Goal: Task Accomplishment & Management: Manage account settings

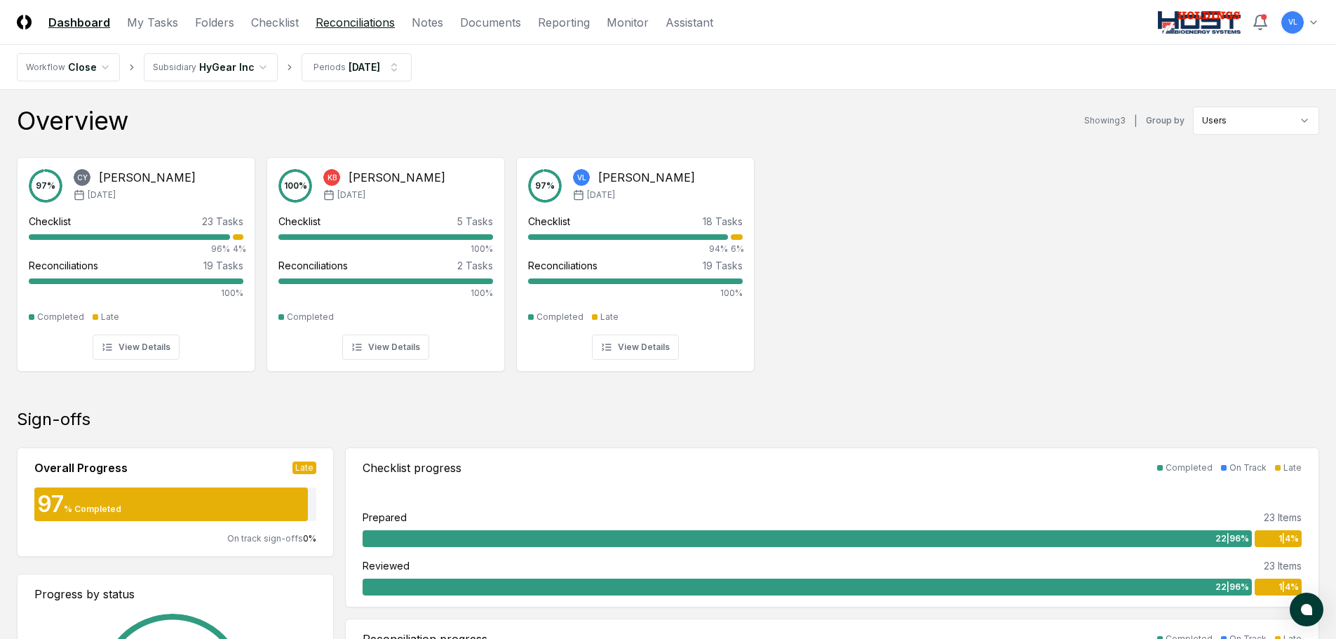
click at [330, 14] on link "Reconciliations" at bounding box center [355, 22] width 79 height 17
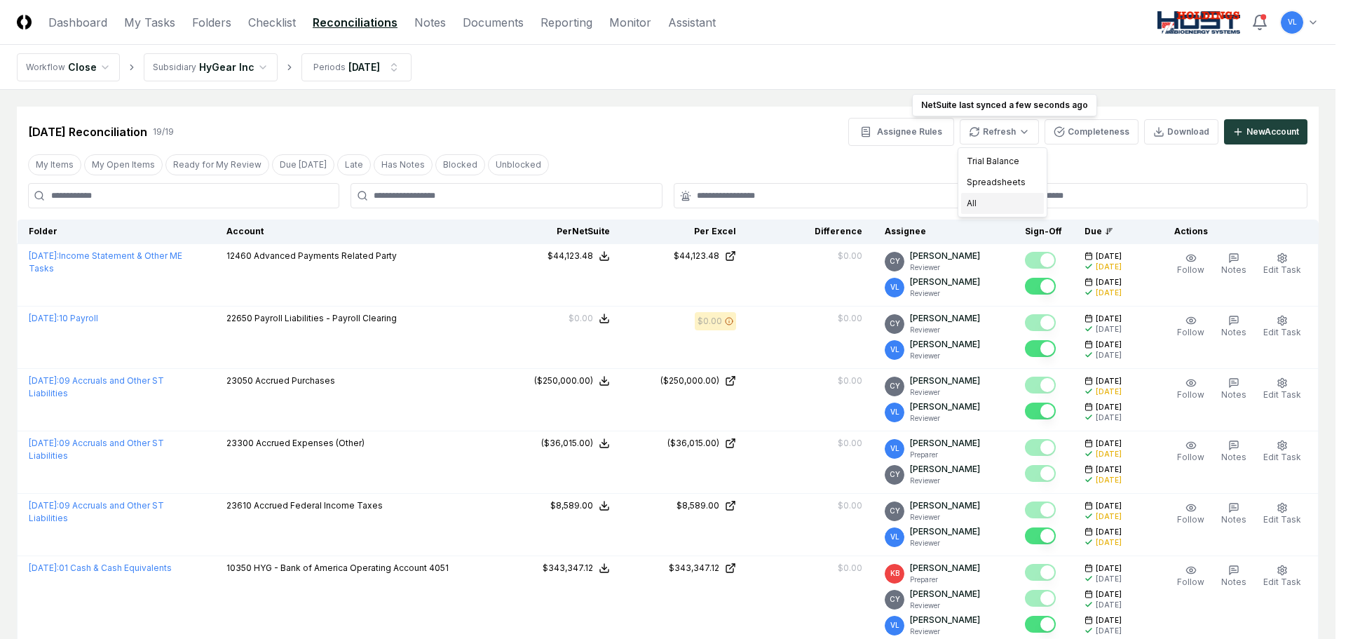
click at [999, 201] on div "All" at bounding box center [1002, 203] width 83 height 21
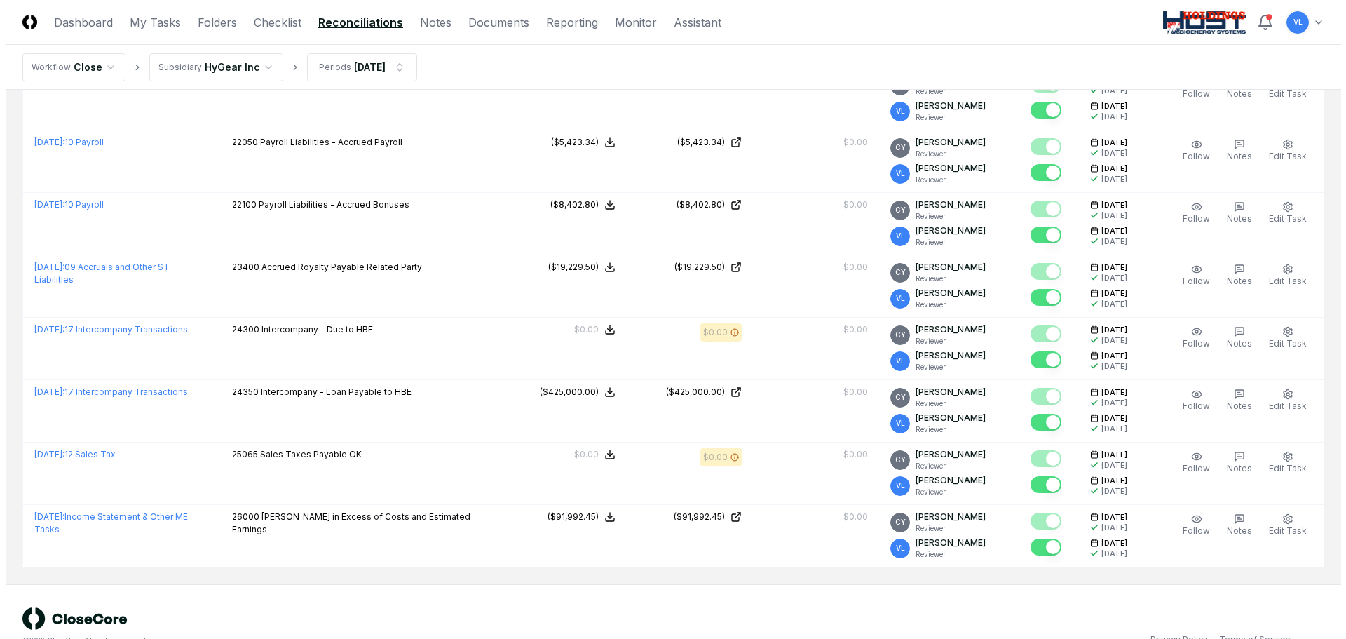
scroll to position [941, 0]
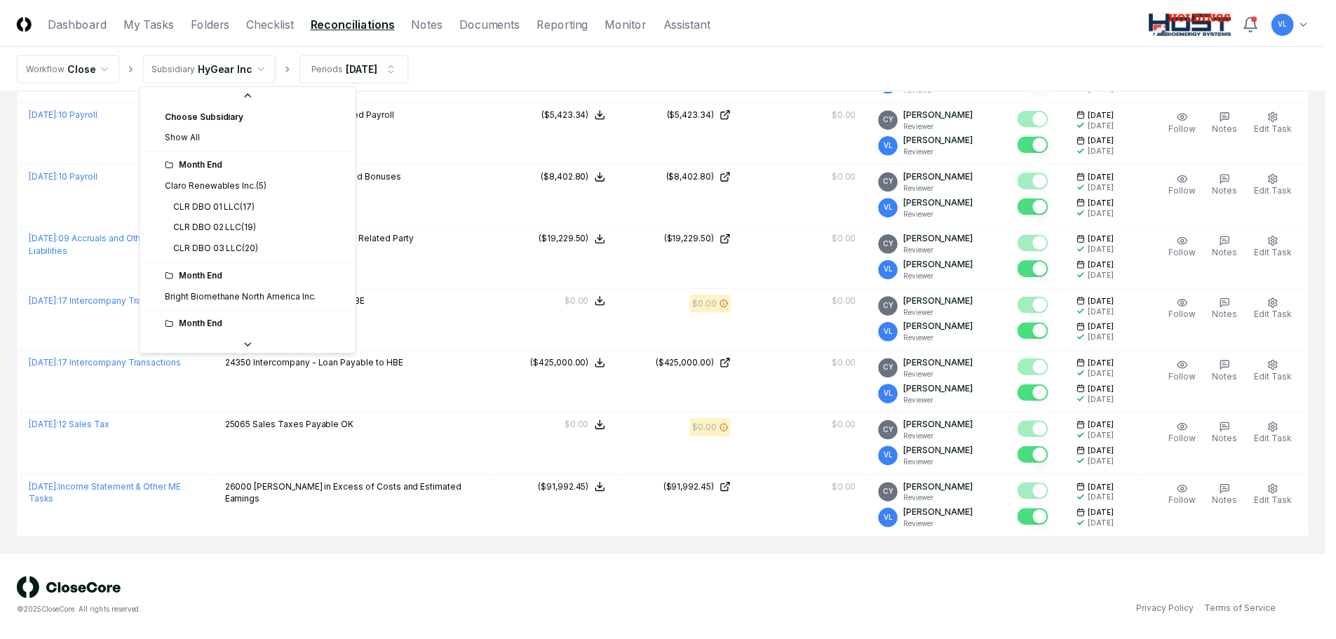
scroll to position [164, 0]
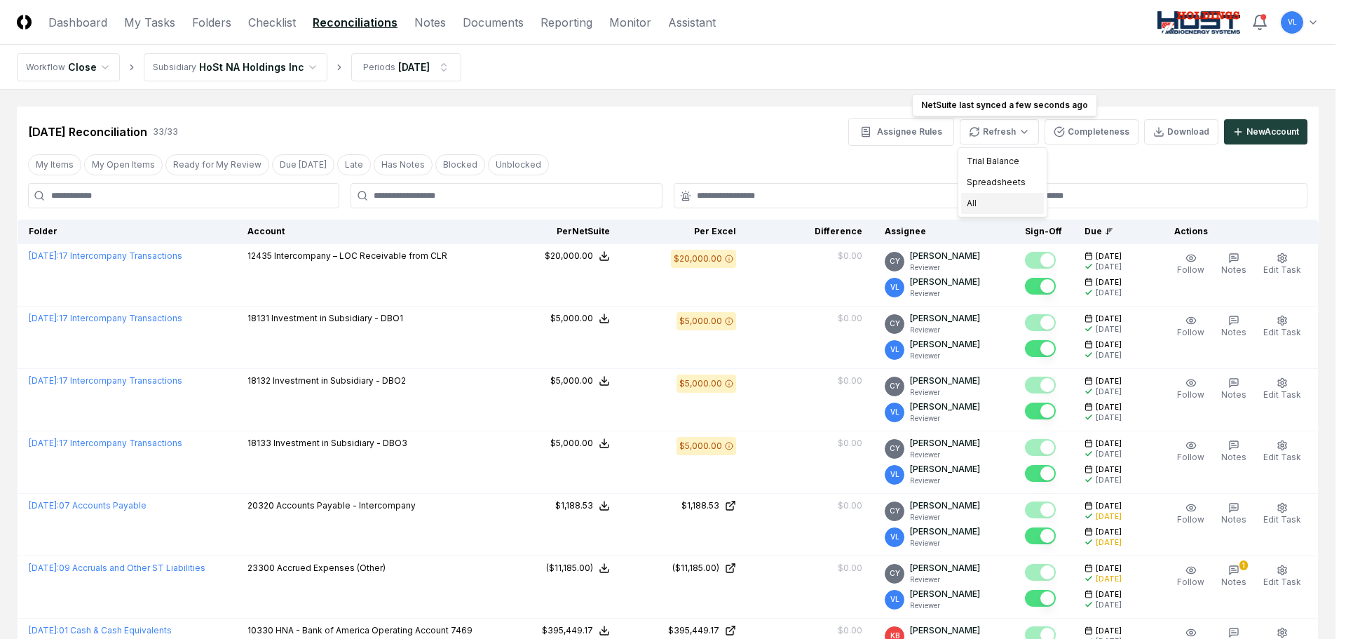
click at [994, 206] on div "All" at bounding box center [1002, 203] width 83 height 21
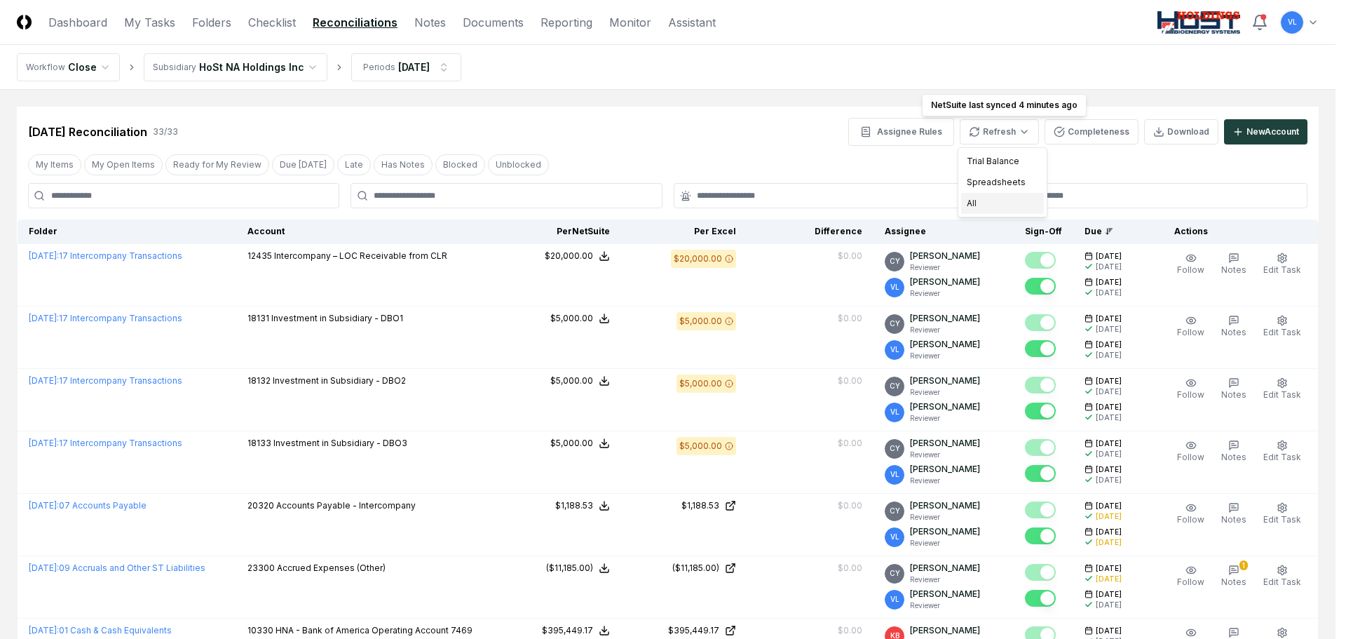
click at [989, 203] on div "All" at bounding box center [1002, 203] width 83 height 21
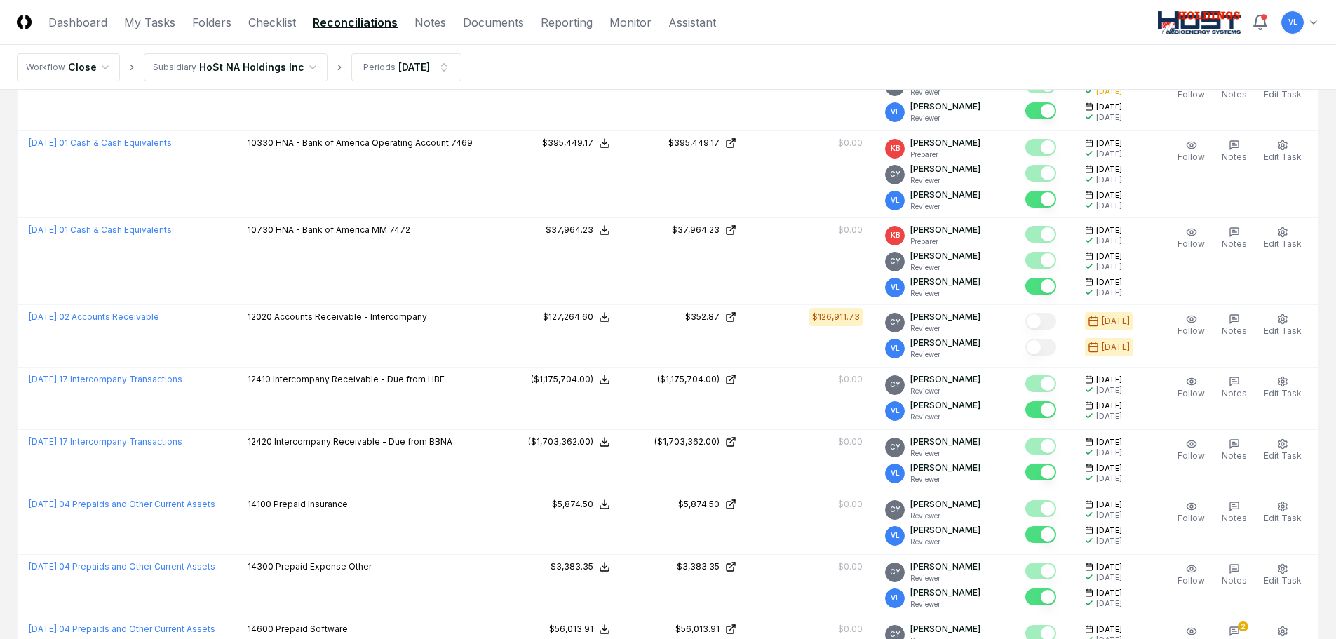
scroll to position [491, 0]
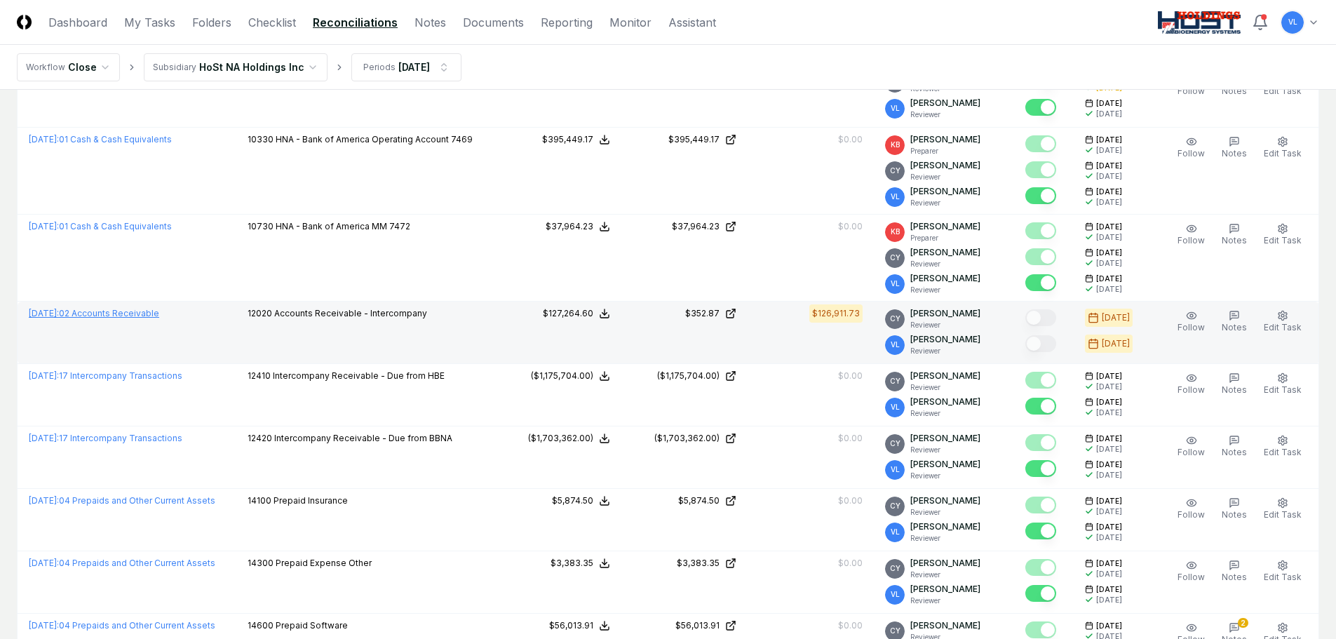
click at [149, 311] on link "August 2025 : 02 Accounts Receivable" at bounding box center [94, 313] width 130 height 11
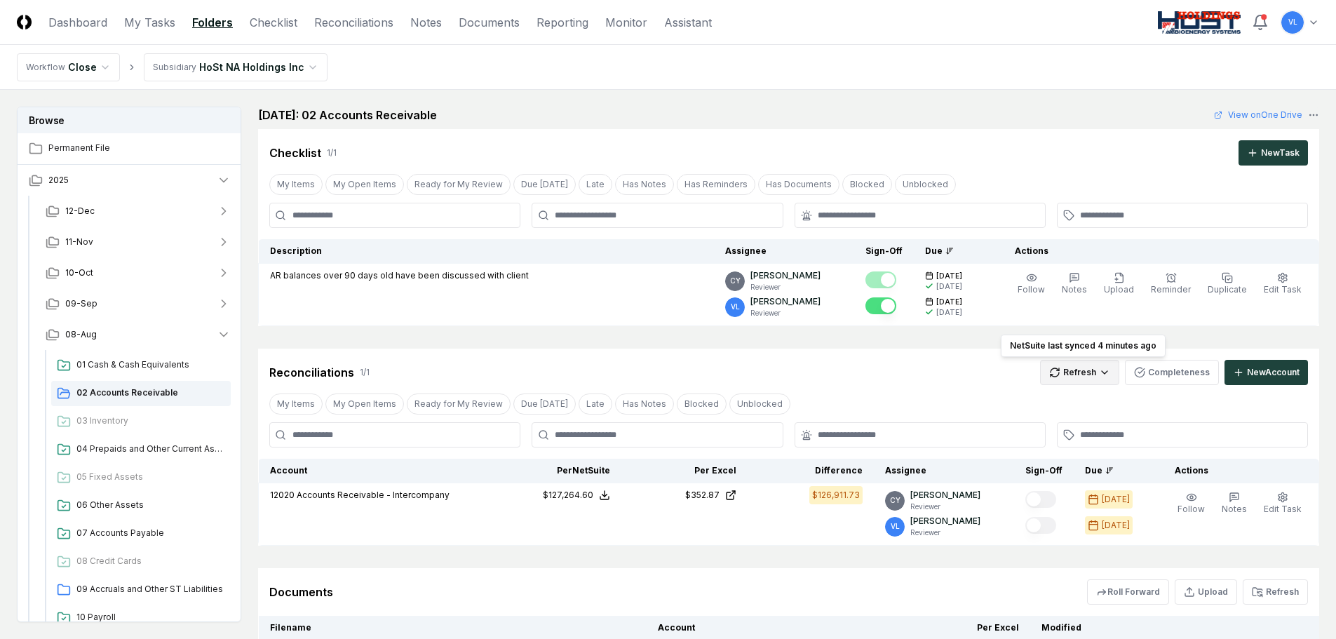
click at [1064, 372] on html "CloseCore Dashboard My Tasks Folders Checklist Reconciliations Notes Documents …" at bounding box center [668, 389] width 1336 height 778
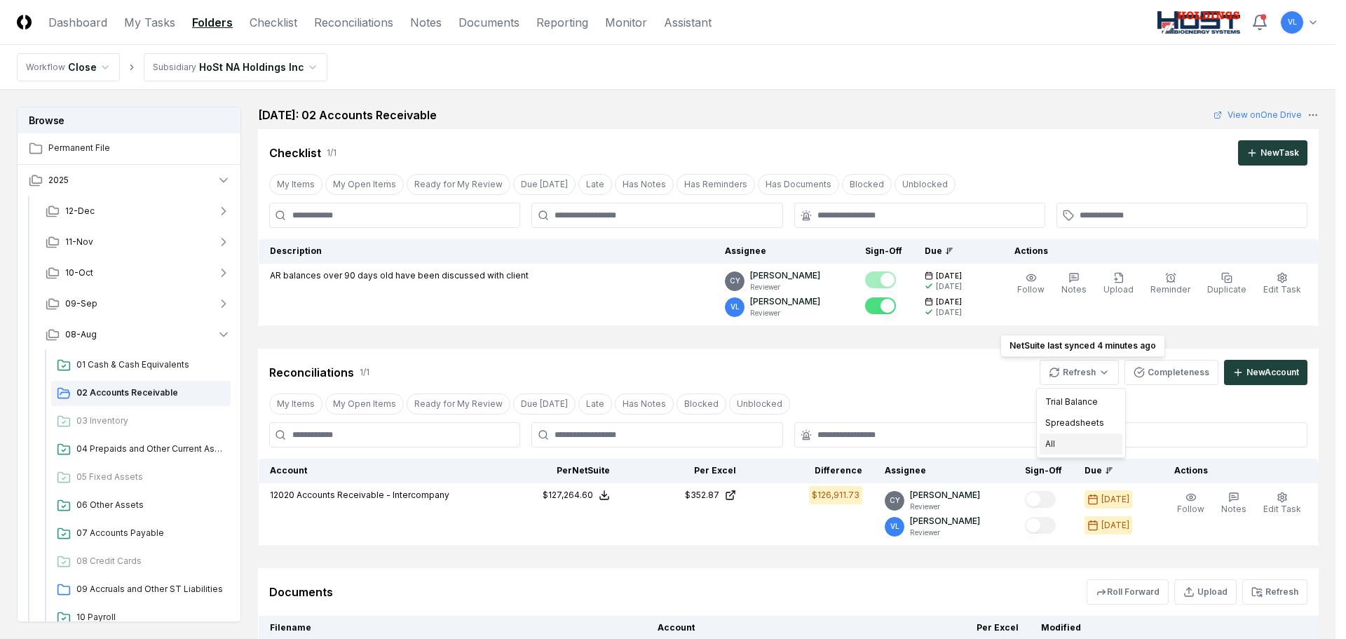
click at [1050, 442] on div "All" at bounding box center [1081, 443] width 83 height 21
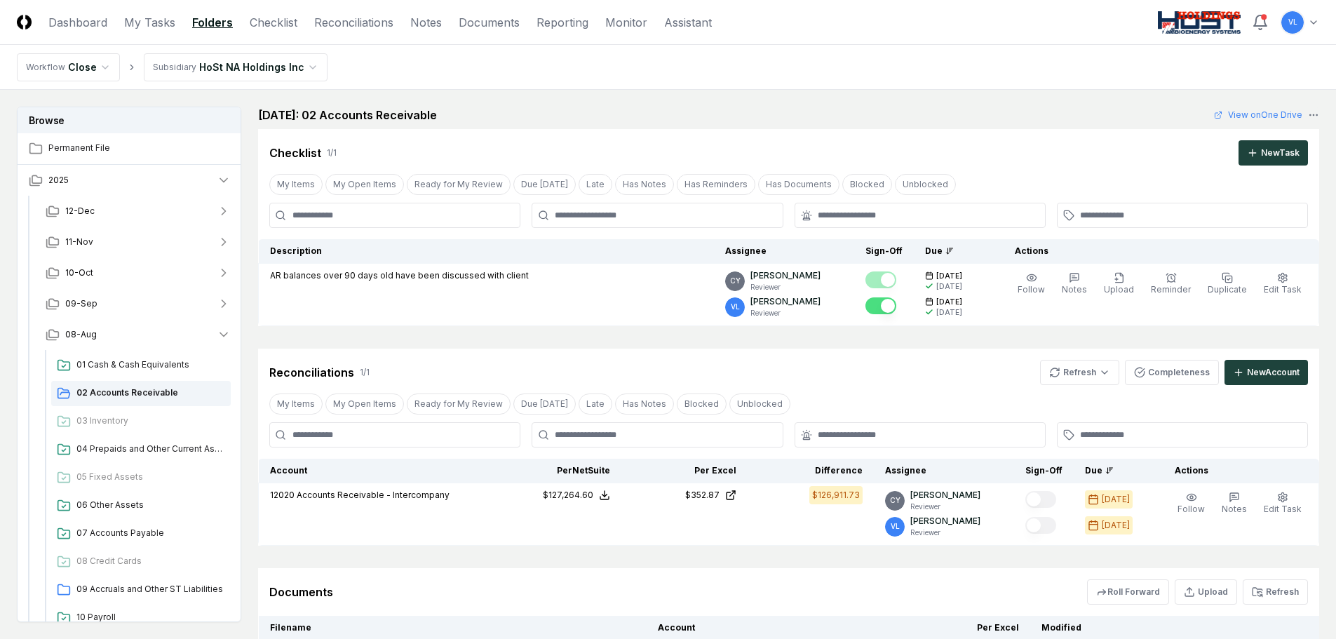
scroll to position [140, 0]
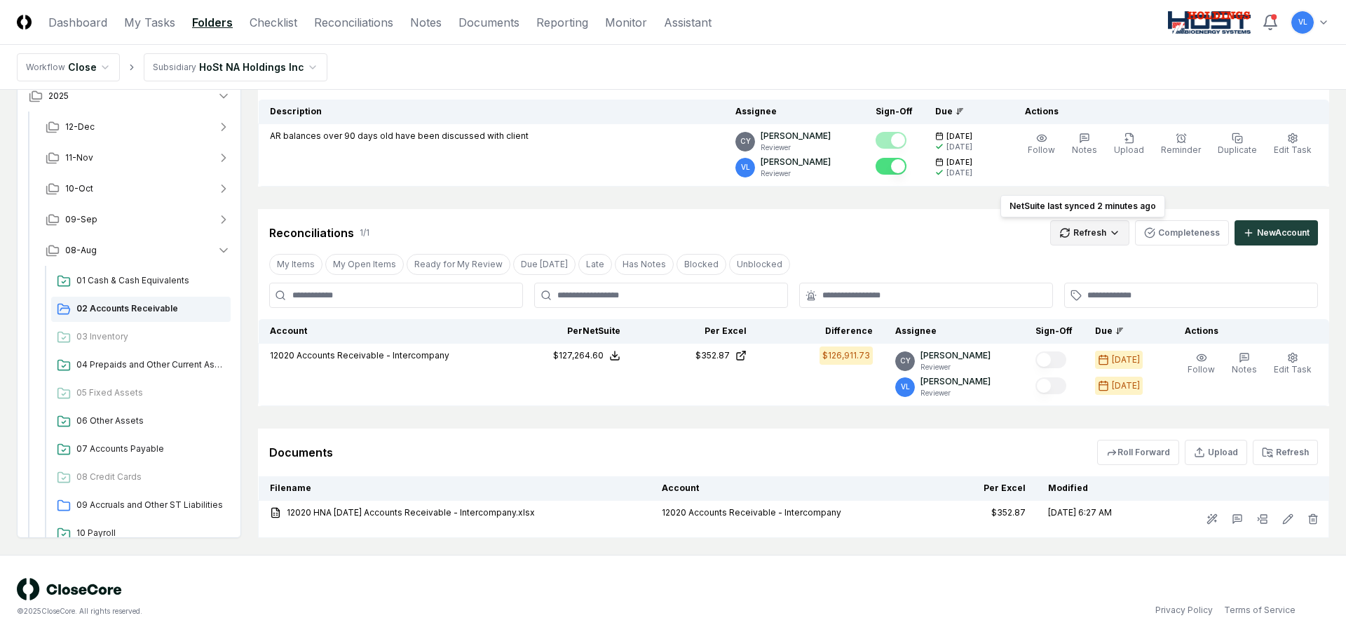
click at [1075, 243] on html "CloseCore Dashboard My Tasks Folders Checklist Reconciliations Notes Documents …" at bounding box center [673, 249] width 1346 height 778
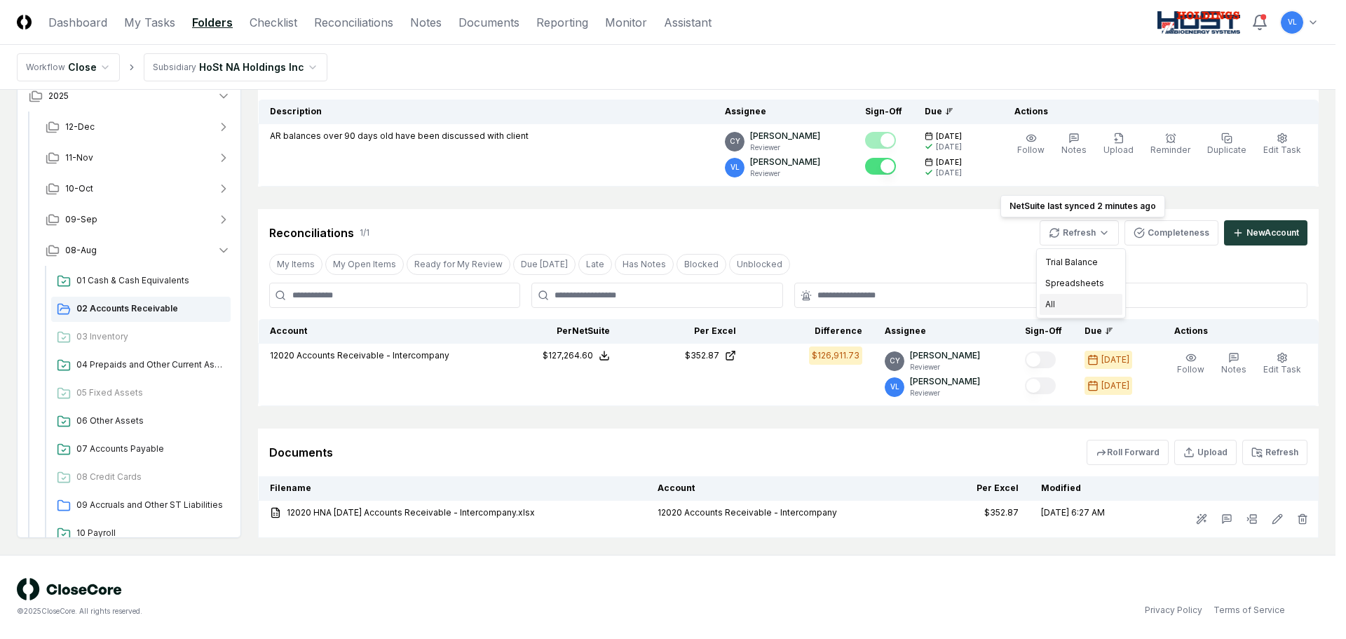
click at [1057, 304] on div "All" at bounding box center [1081, 304] width 83 height 21
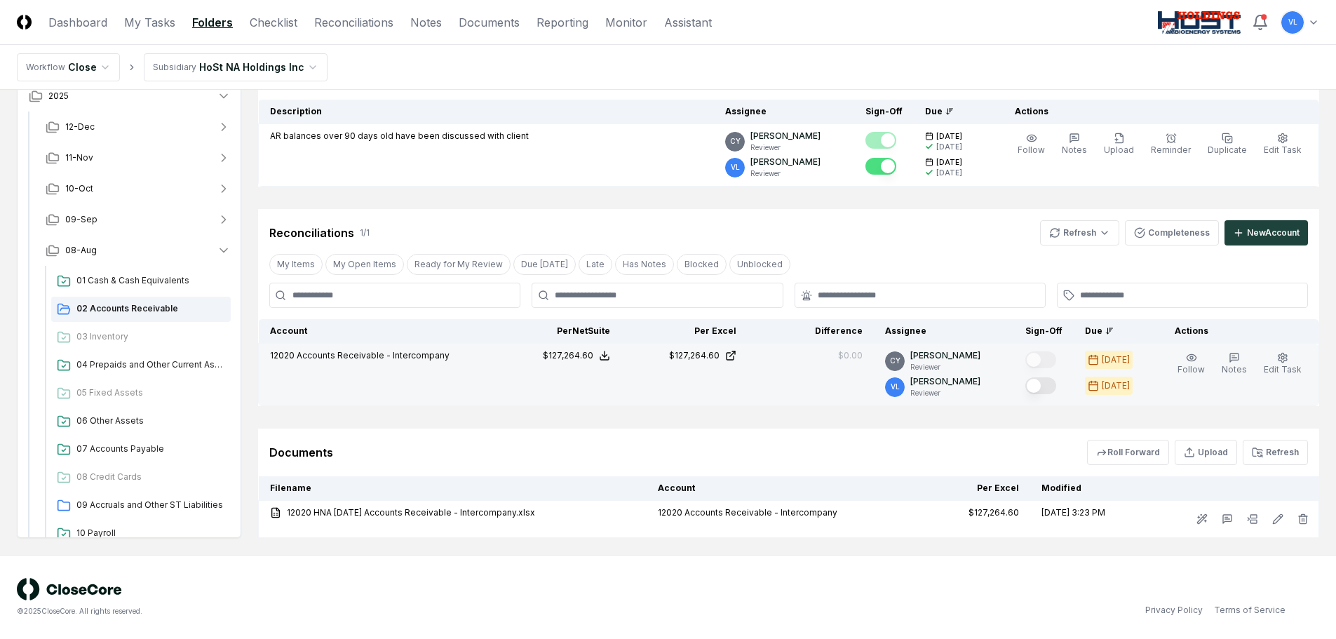
click at [1041, 384] on button "Mark complete" at bounding box center [1040, 385] width 31 height 17
click at [114, 499] on span "09 Accruals and Other ST Liabilities" at bounding box center [150, 505] width 149 height 13
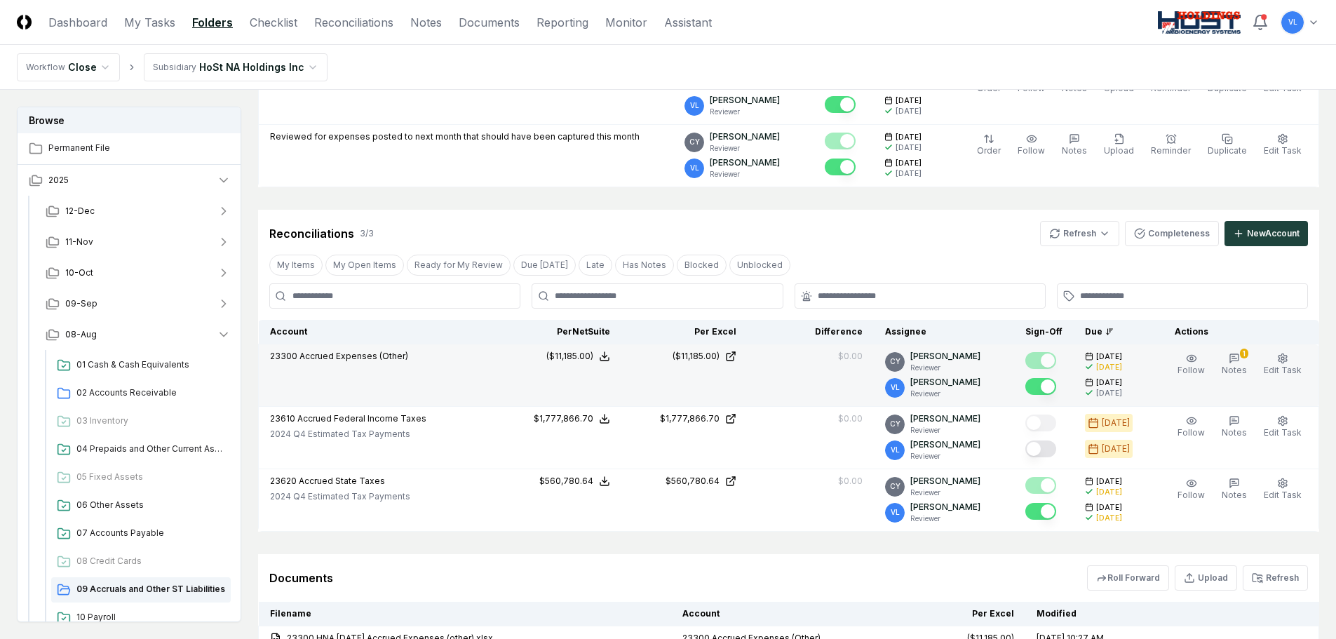
scroll to position [210, 0]
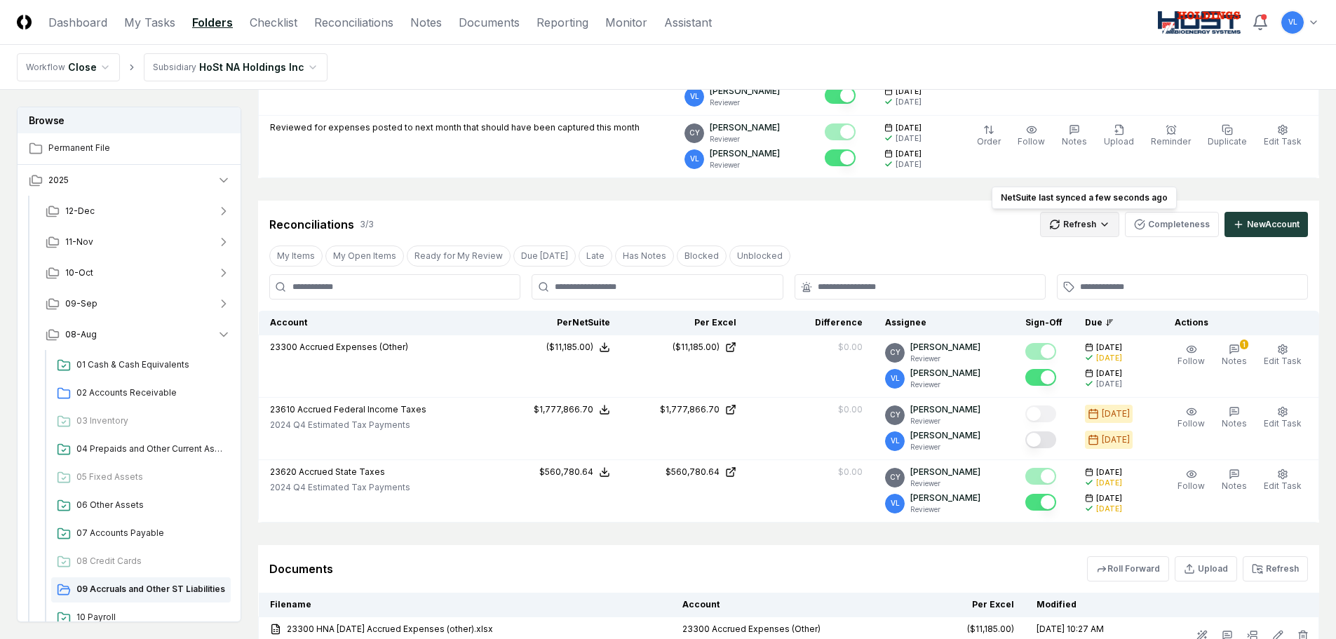
click at [1072, 229] on html "CloseCore Dashboard My Tasks Folders Checklist Reconciliations Notes Documents …" at bounding box center [668, 310] width 1336 height 1040
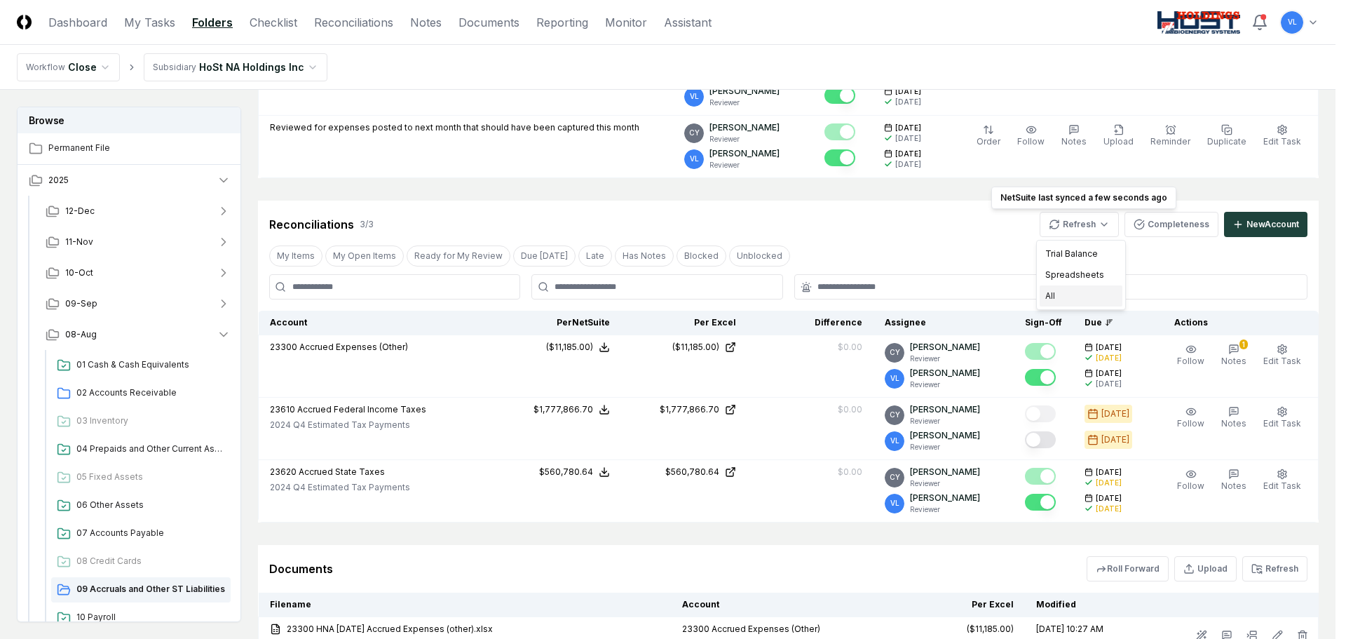
click at [1041, 304] on div "All" at bounding box center [1081, 295] width 83 height 21
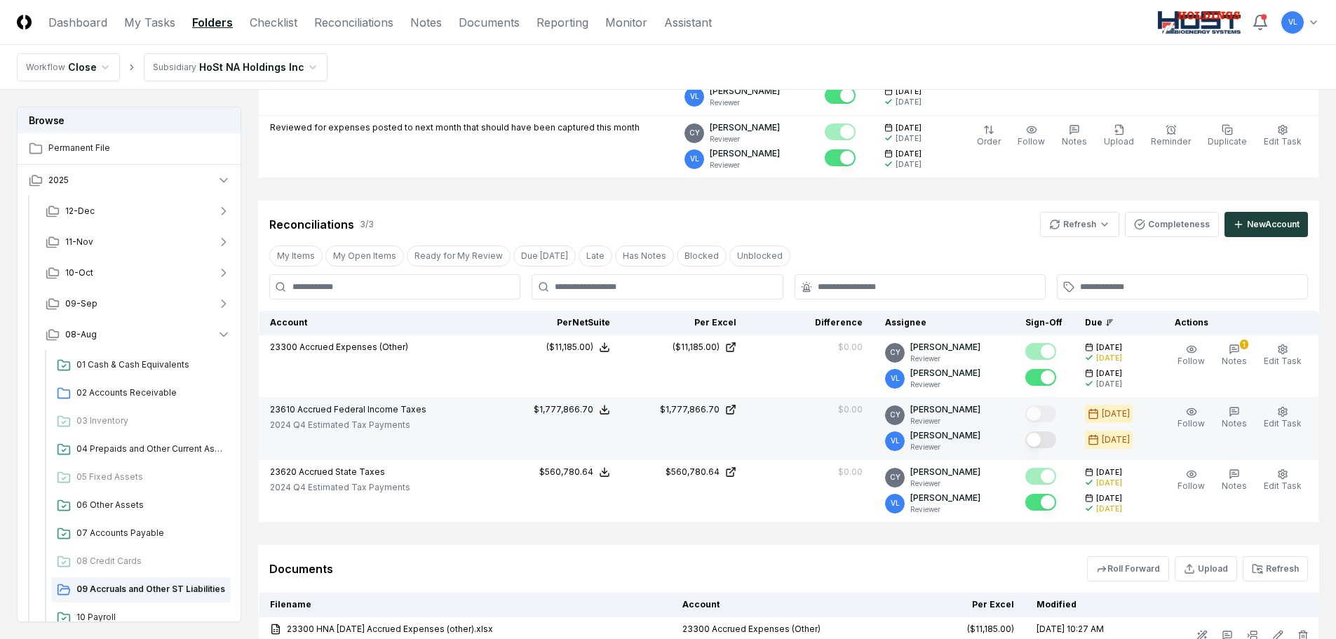
click at [1043, 440] on button "Mark complete" at bounding box center [1040, 439] width 31 height 17
click at [114, 11] on header "CloseCore Dashboard My Tasks Folders Checklist Reconciliations Notes Documents …" at bounding box center [668, 22] width 1336 height 45
click at [96, 23] on link "Dashboard" at bounding box center [77, 22] width 59 height 17
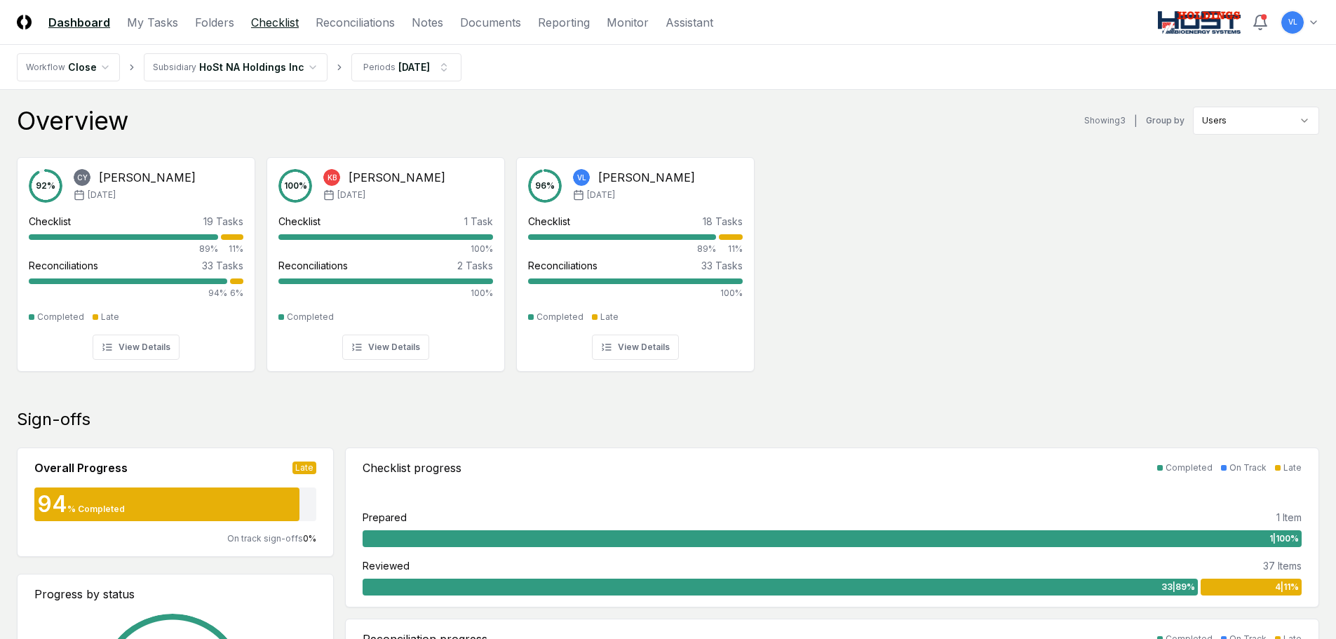
click at [260, 22] on link "Checklist" at bounding box center [275, 22] width 48 height 17
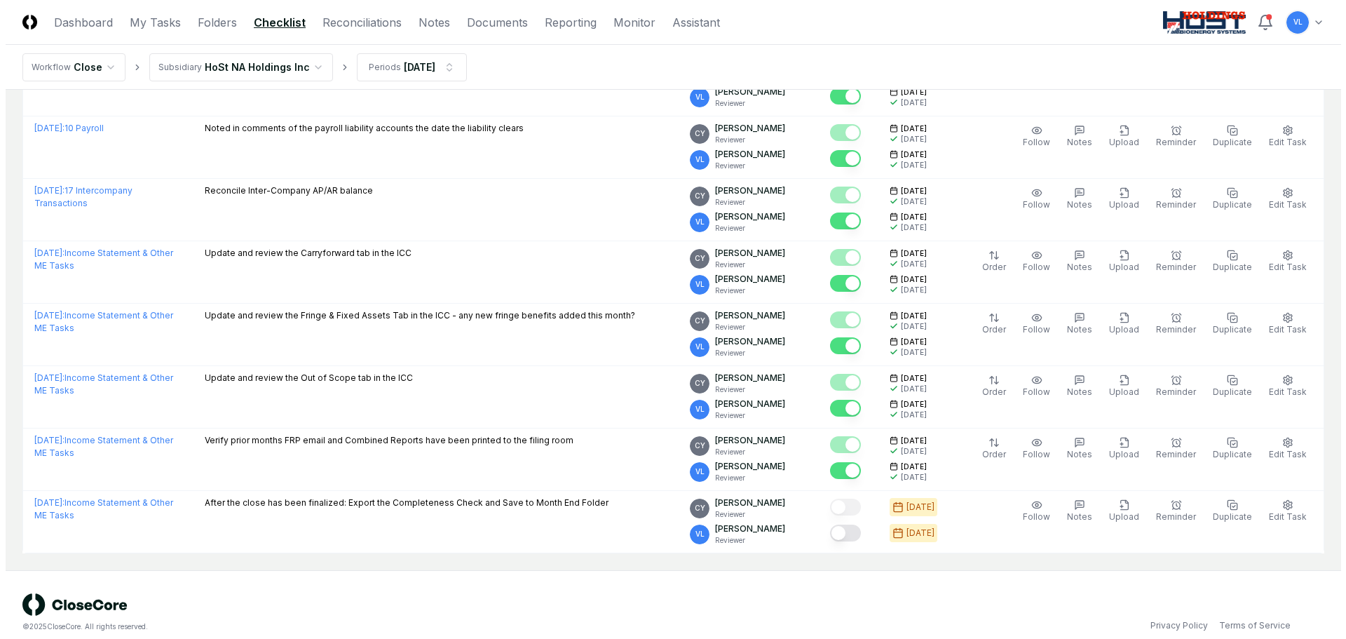
scroll to position [889, 0]
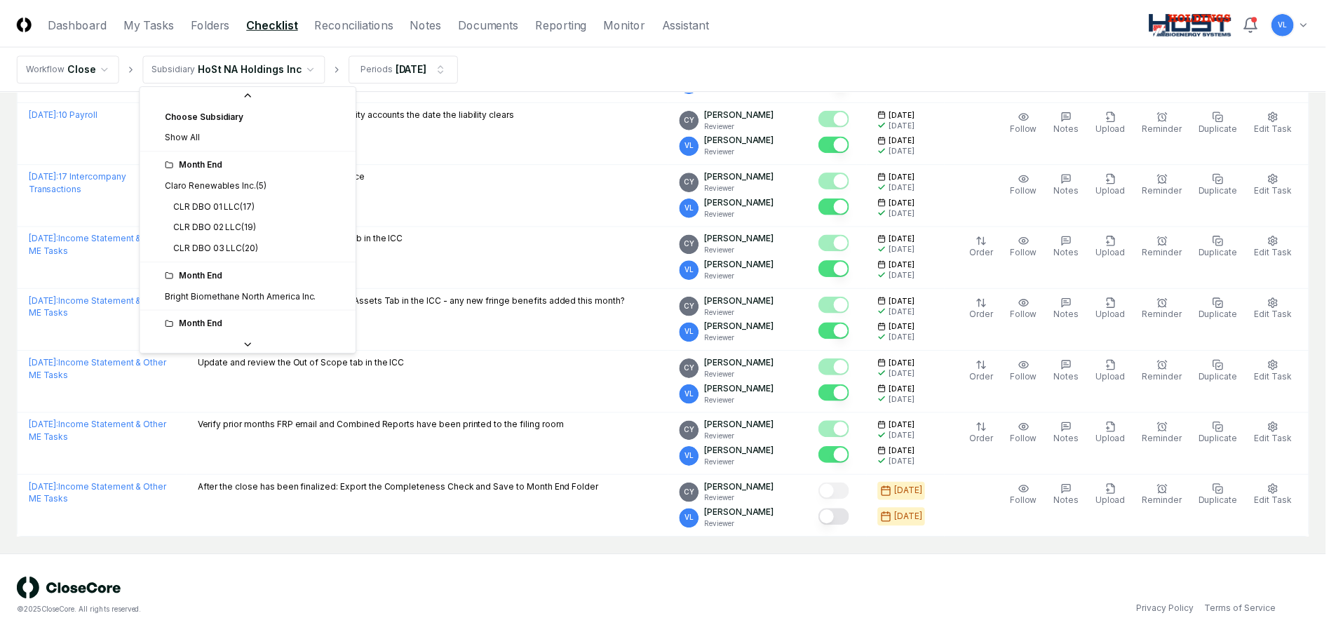
scroll to position [116, 0]
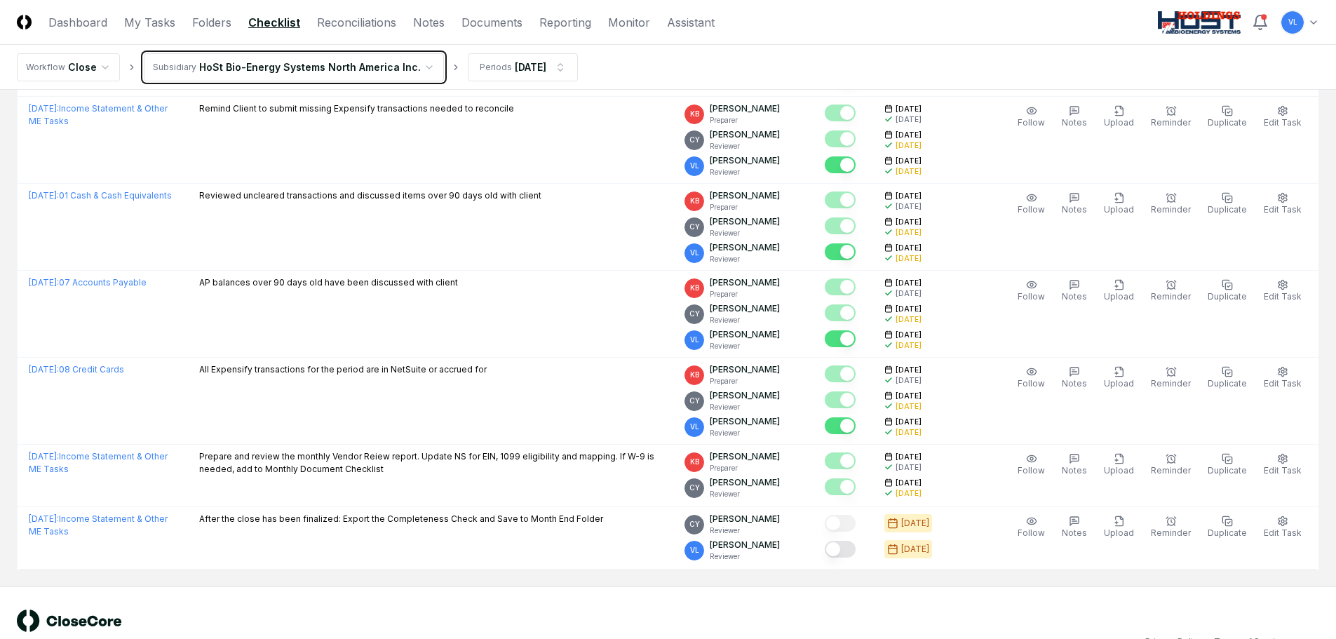
scroll to position [1175, 0]
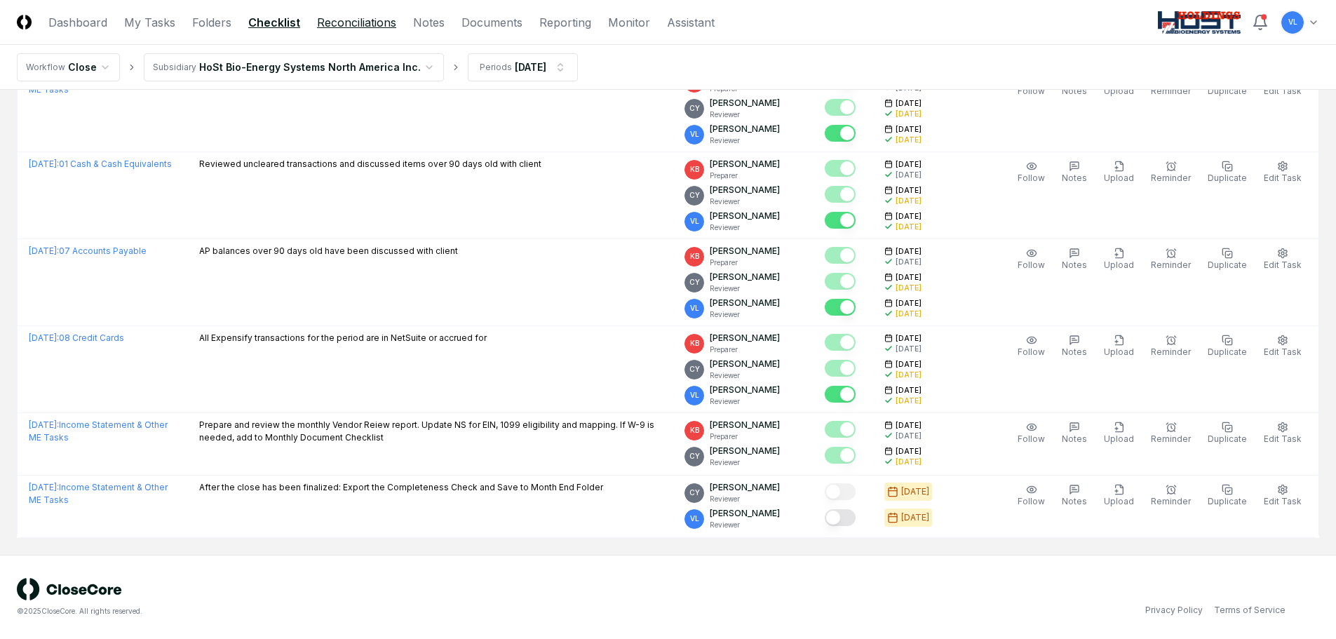
click at [342, 24] on link "Reconciliations" at bounding box center [356, 22] width 79 height 17
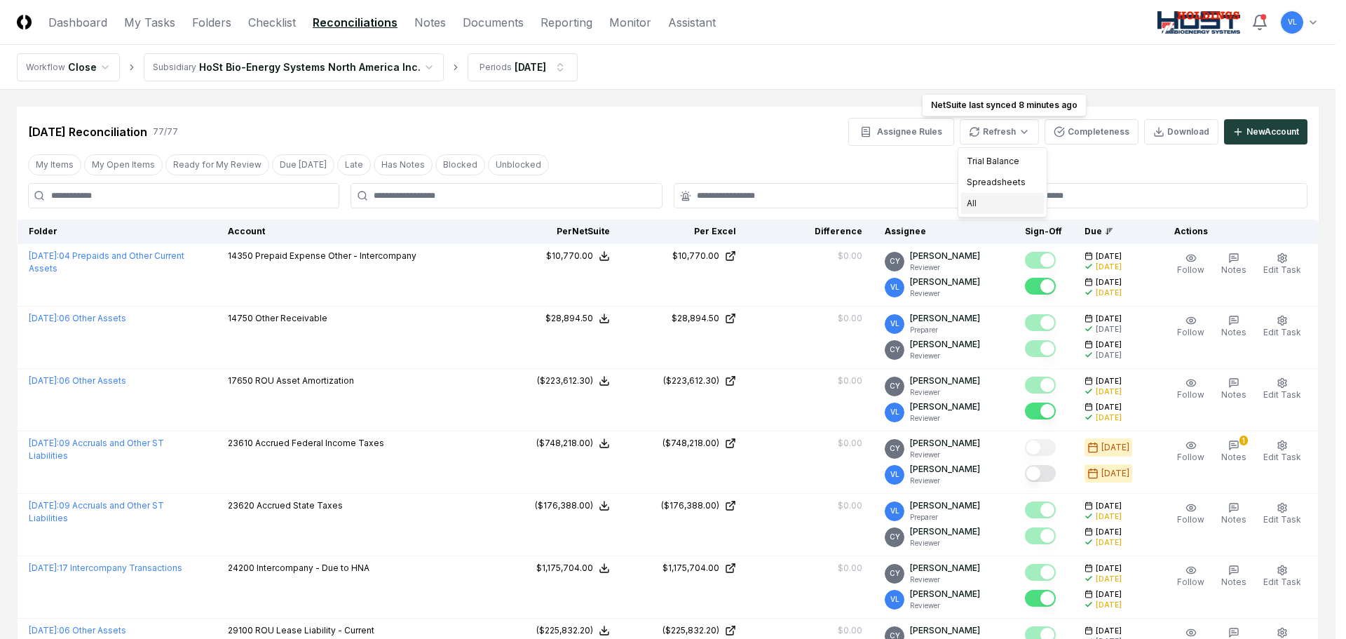
click at [1001, 205] on div "All" at bounding box center [1002, 203] width 83 height 21
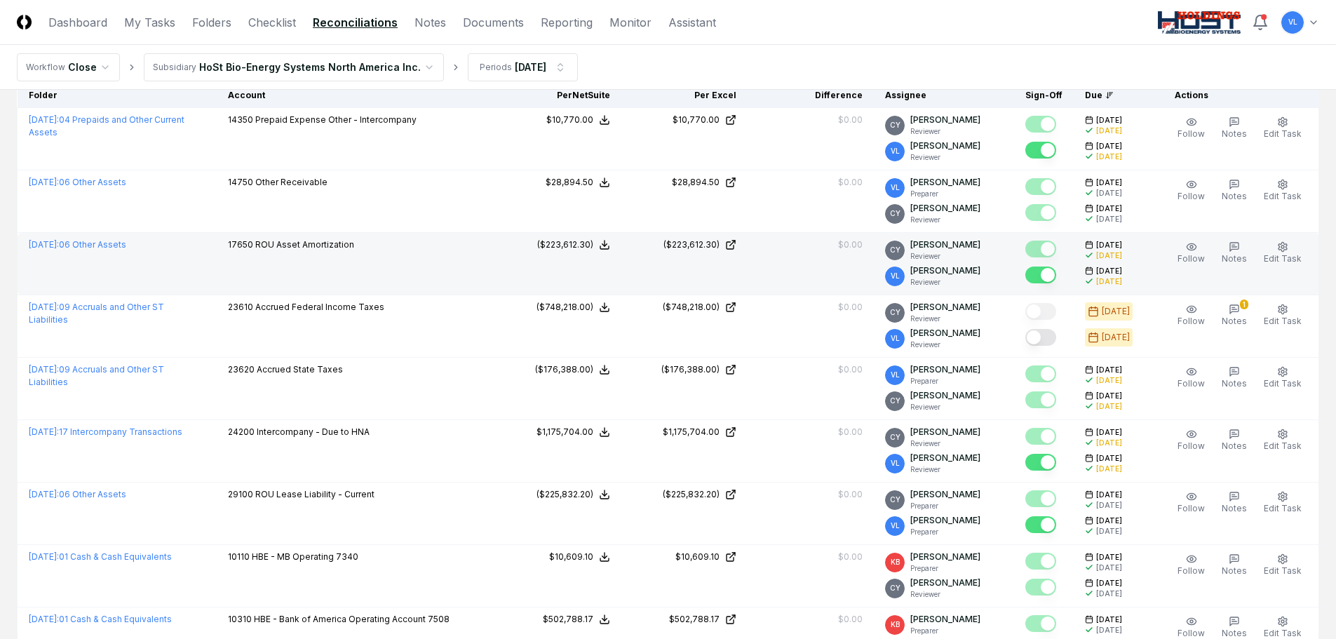
scroll to position [140, 0]
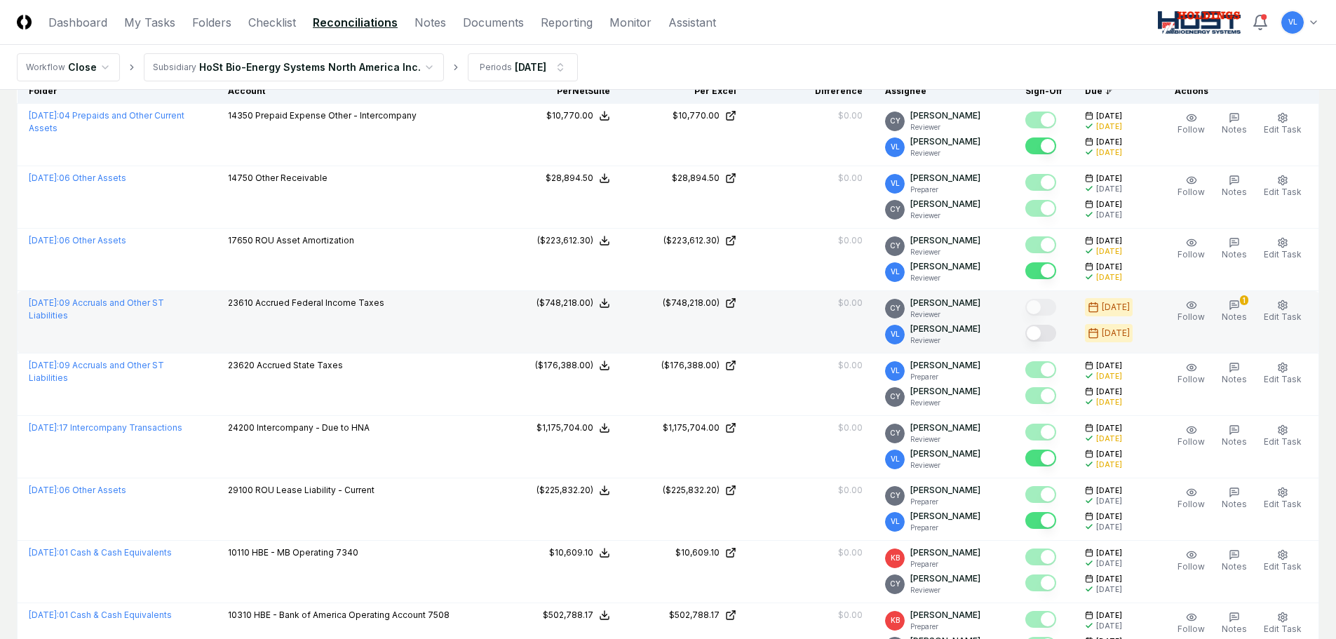
click at [1049, 337] on button "Mark complete" at bounding box center [1040, 333] width 31 height 17
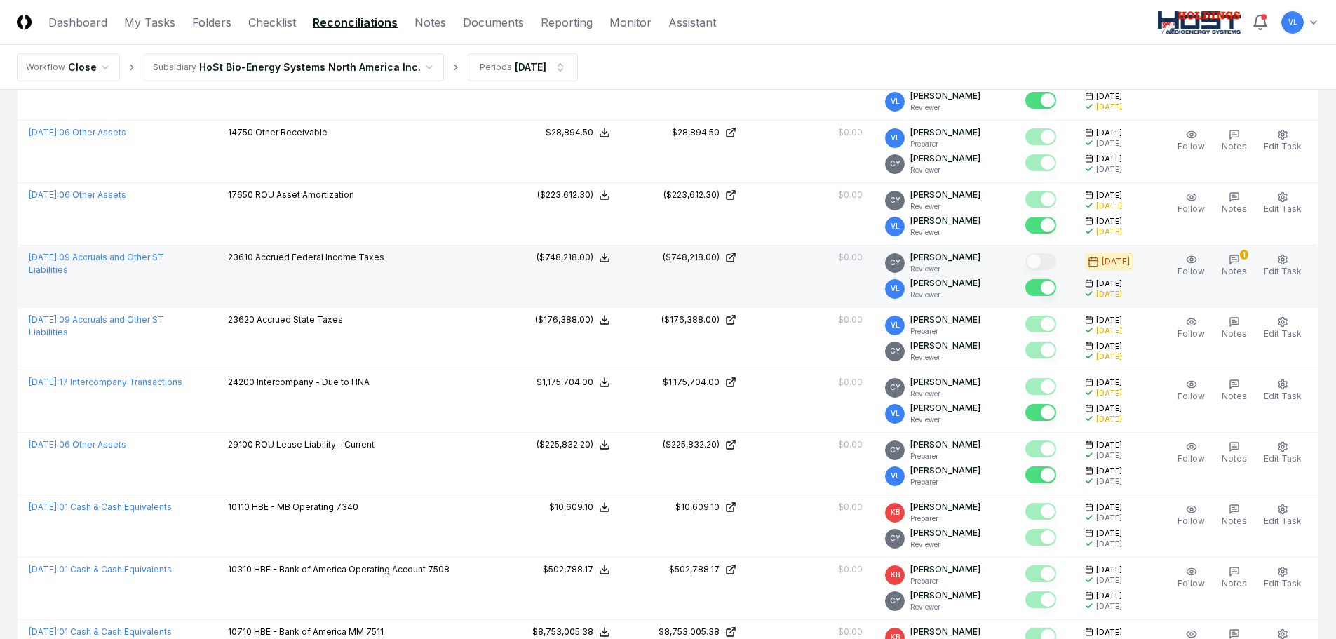
scroll to position [210, 0]
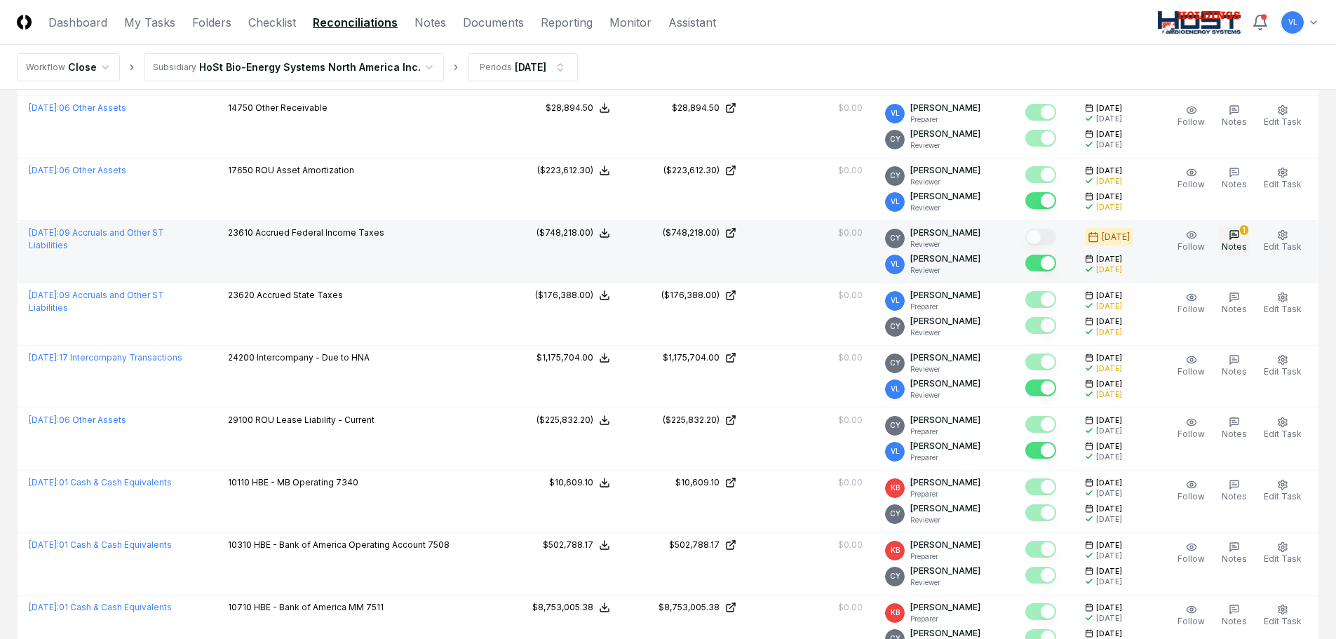
click at [1238, 234] on icon "button" at bounding box center [1234, 234] width 11 height 11
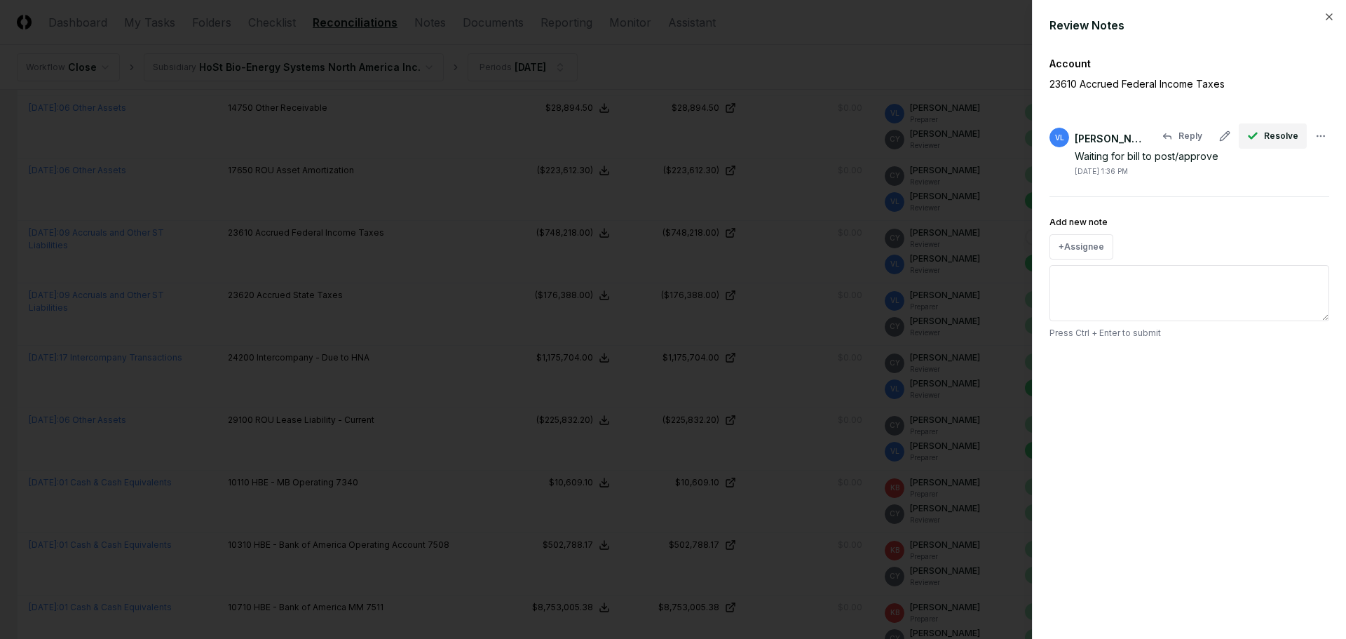
click at [1276, 133] on span "Resolve" at bounding box center [1281, 136] width 34 height 13
click at [1276, 138] on span "Resolve" at bounding box center [1281, 136] width 34 height 13
click at [1332, 12] on icon "button" at bounding box center [1329, 16] width 11 height 11
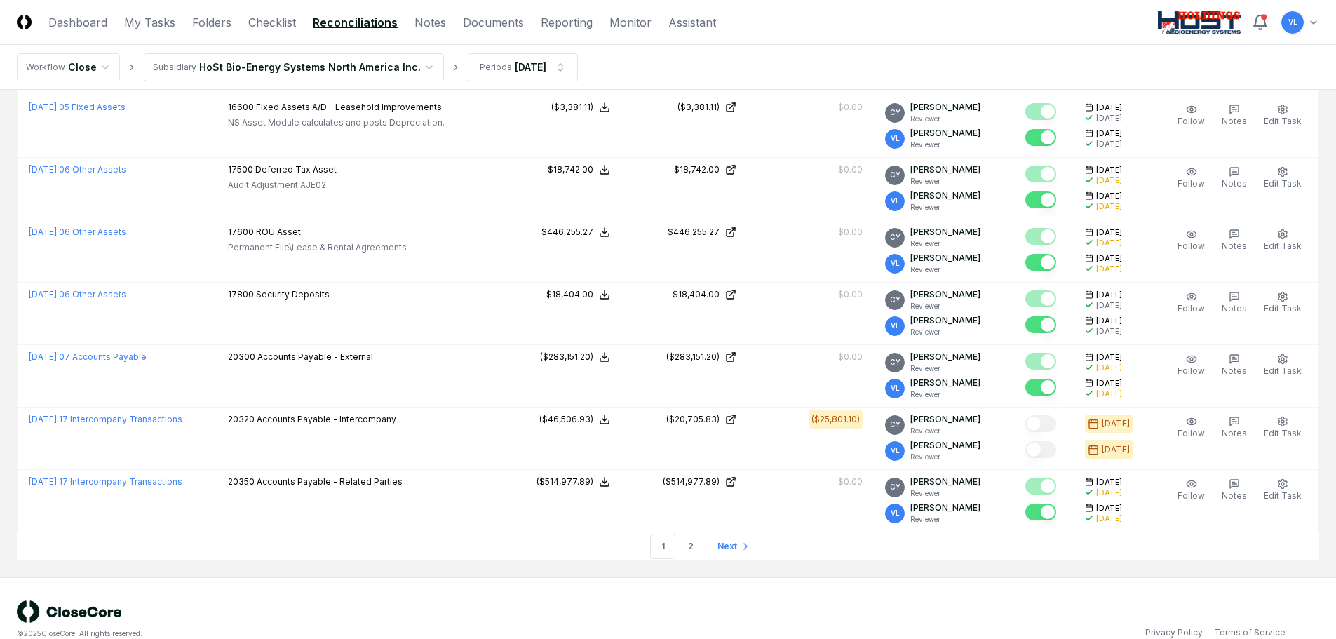
scroll to position [2940, 0]
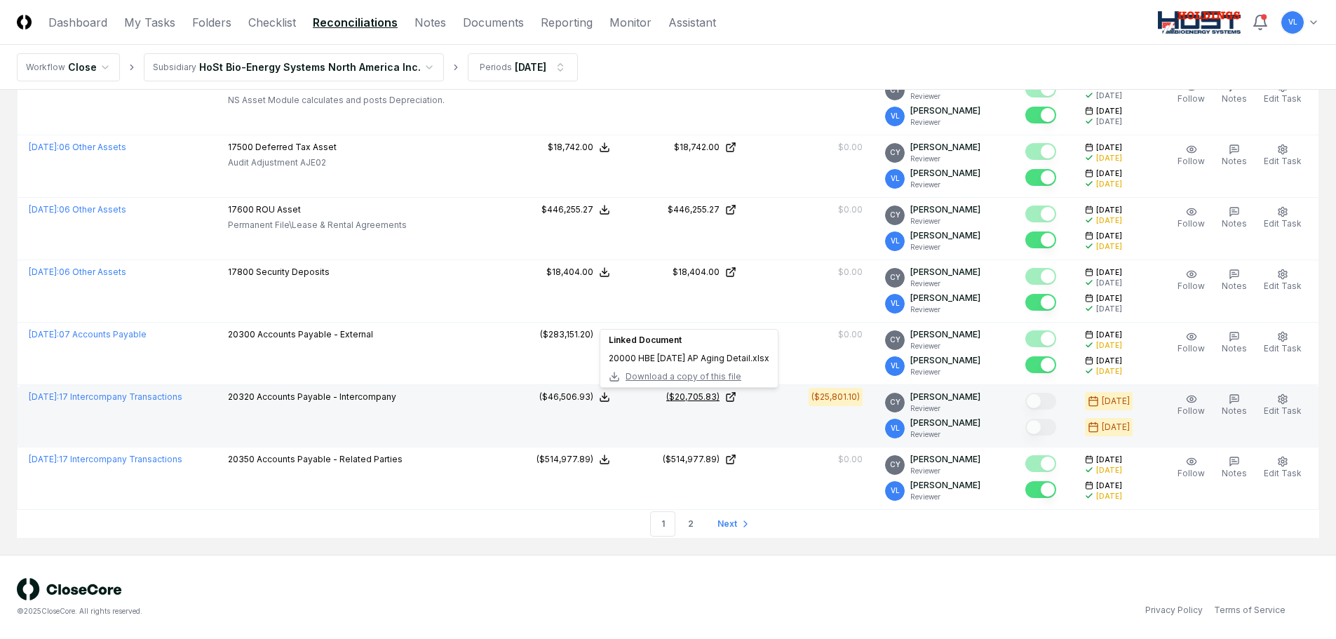
click at [736, 398] on icon at bounding box center [730, 396] width 11 height 11
click at [161, 397] on link "August 2025 : 17 Intercompany Transactions" at bounding box center [106, 396] width 154 height 11
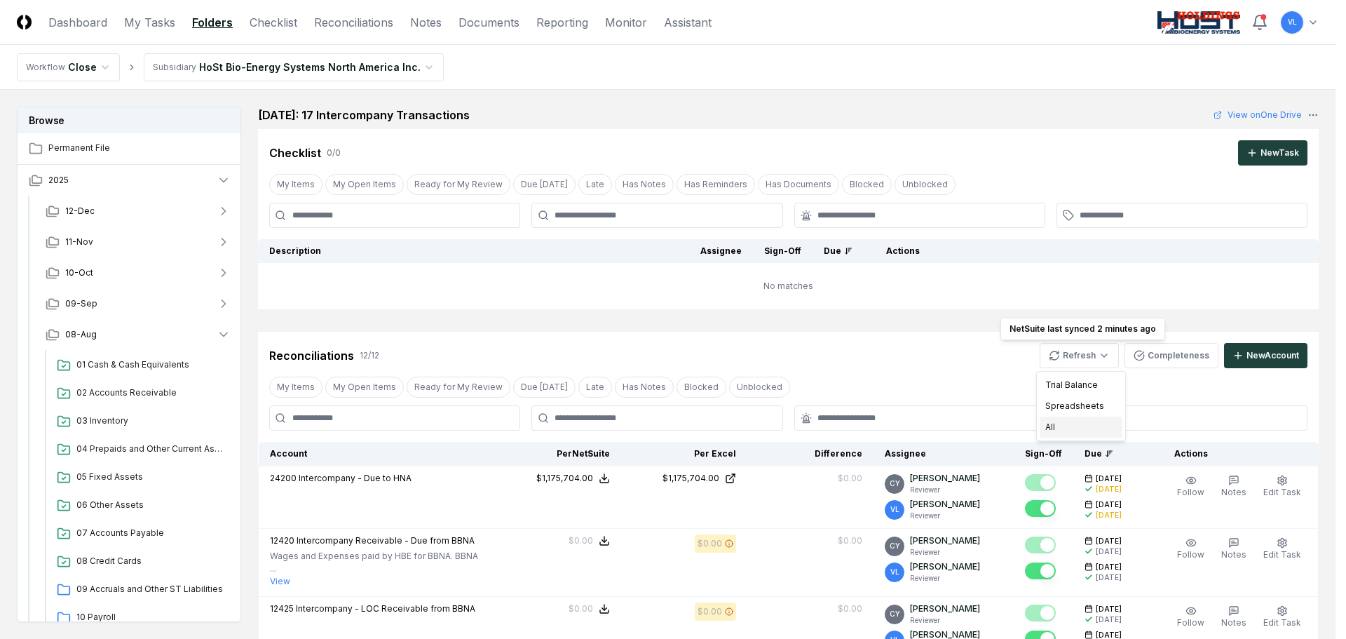
click at [1062, 431] on div "All" at bounding box center [1081, 427] width 83 height 21
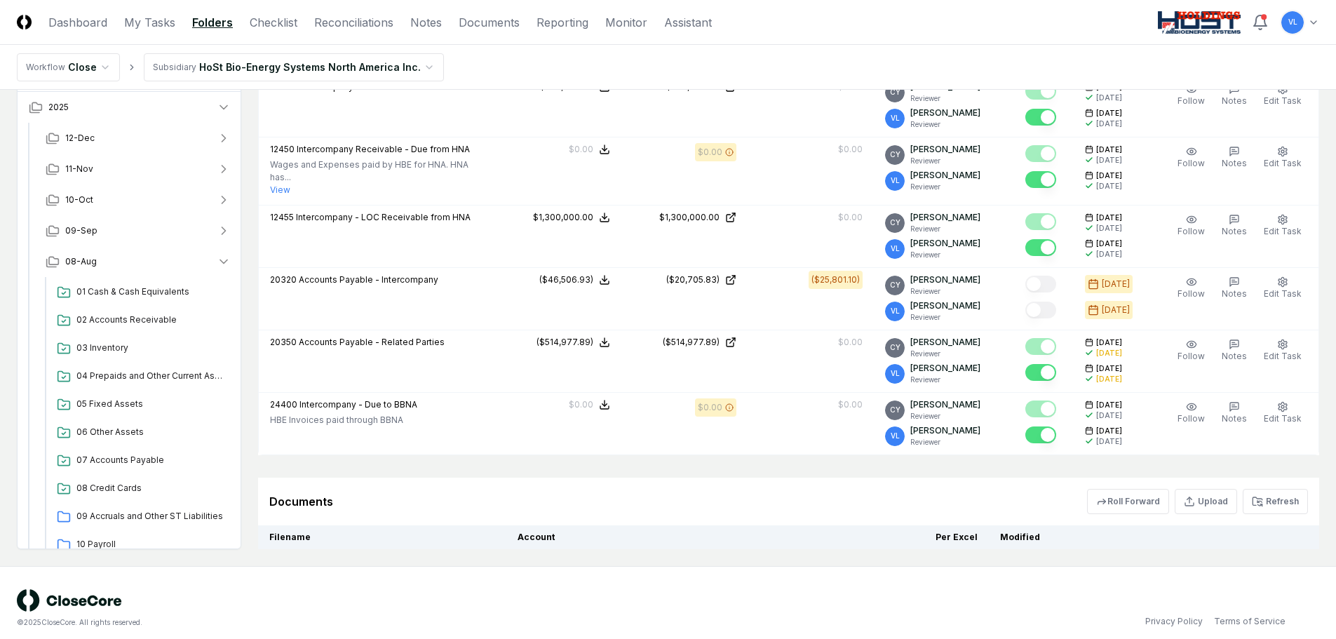
scroll to position [841, 0]
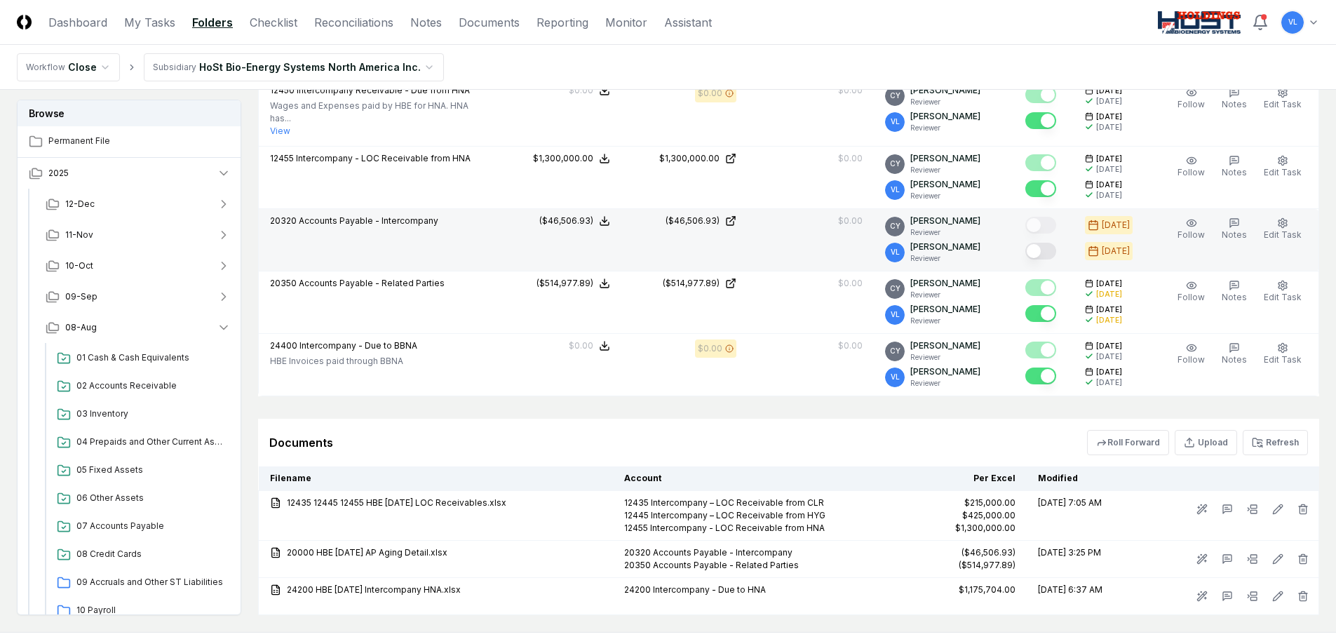
click at [1056, 243] on button "Mark complete" at bounding box center [1040, 251] width 31 height 17
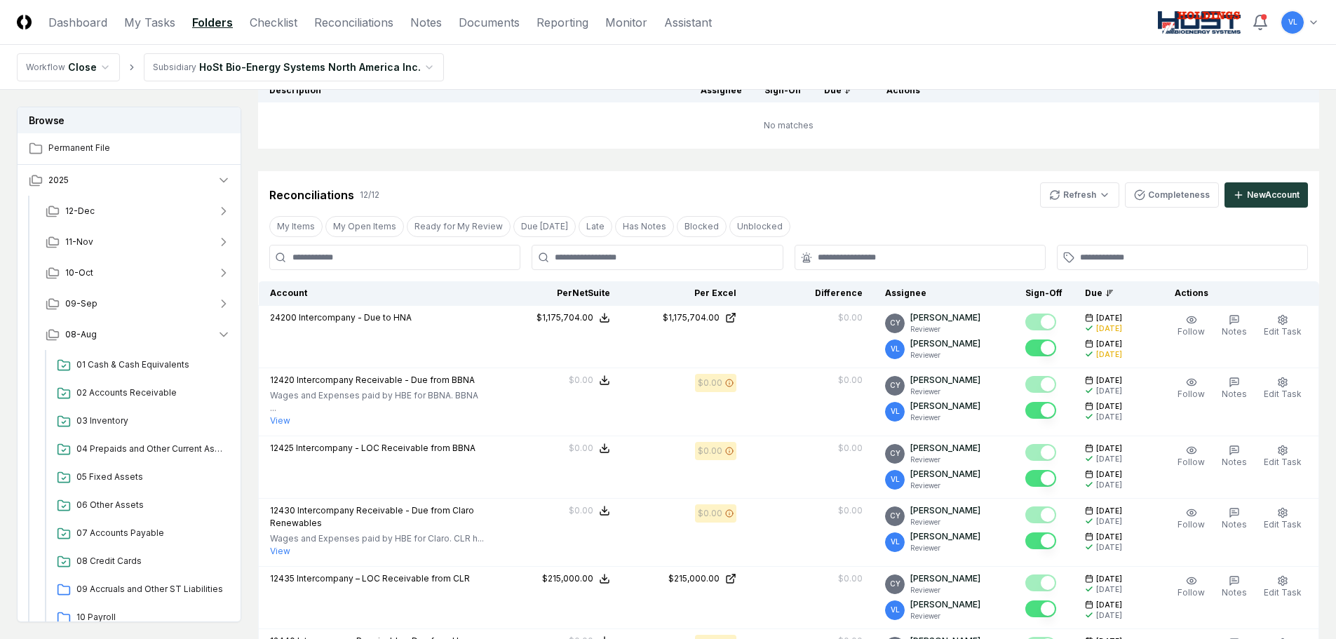
scroll to position [0, 0]
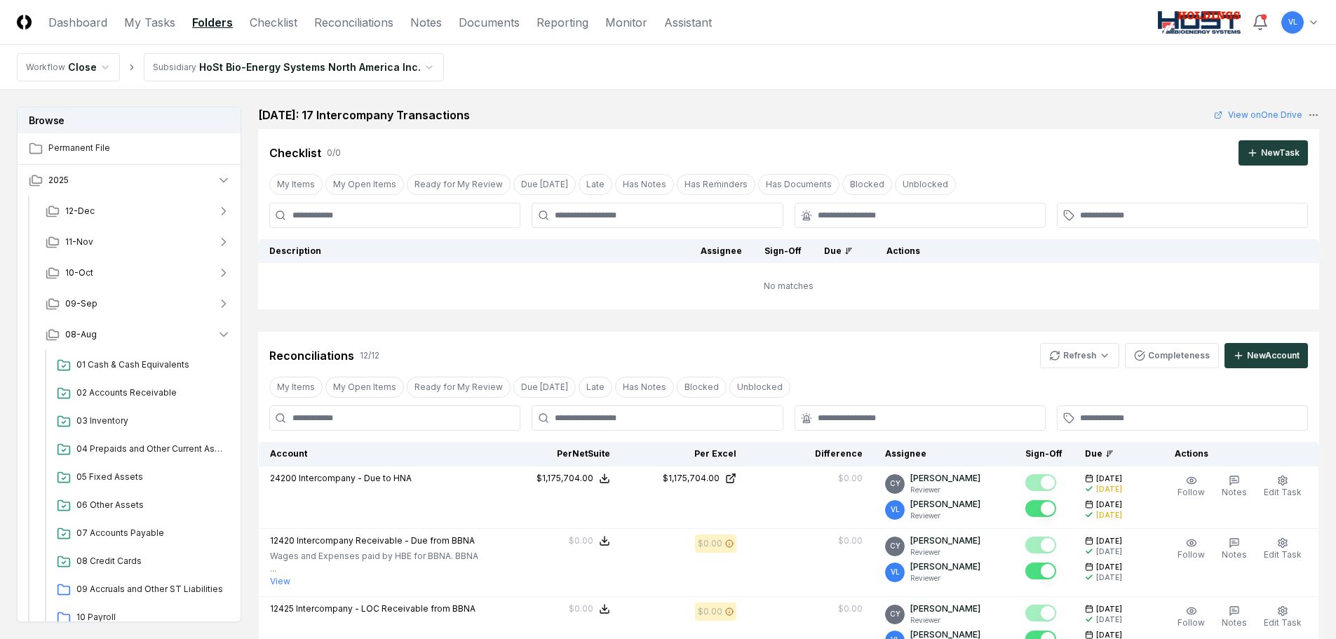
drag, startPoint x: 360, startPoint y: 22, endPoint x: 417, endPoint y: 43, distance: 59.9
click at [360, 22] on link "Reconciliations" at bounding box center [353, 22] width 79 height 17
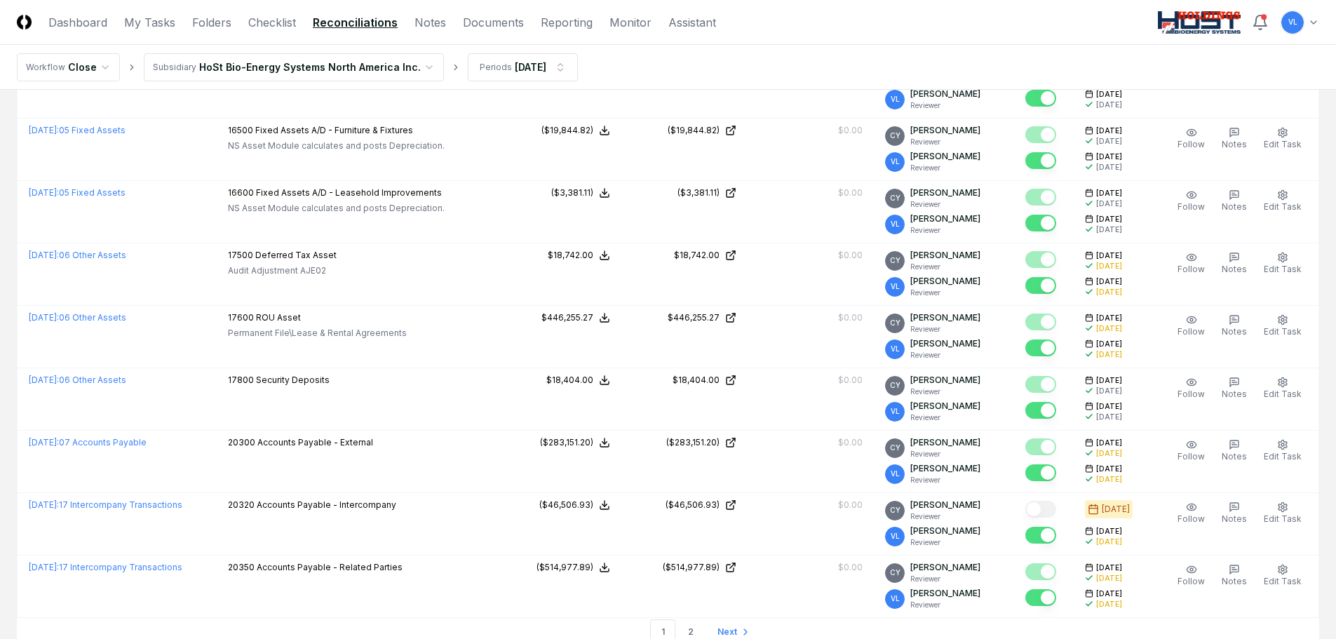
scroll to position [2940, 0]
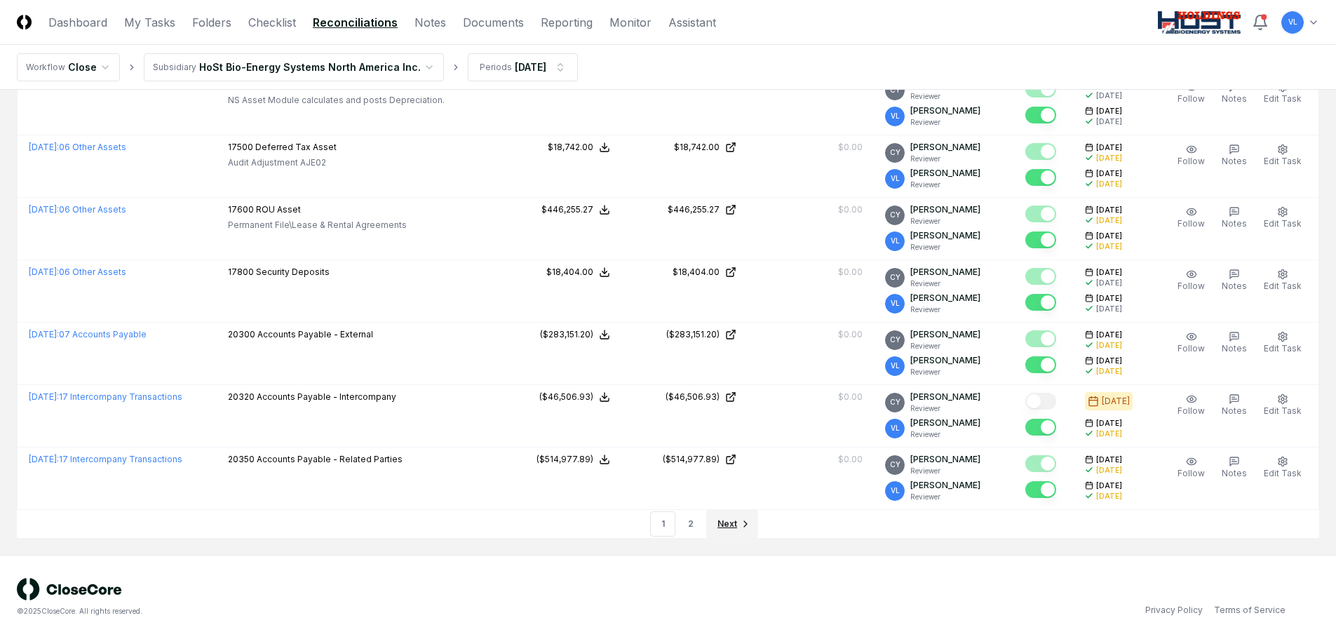
click at [722, 519] on span "Next" at bounding box center [727, 524] width 20 height 13
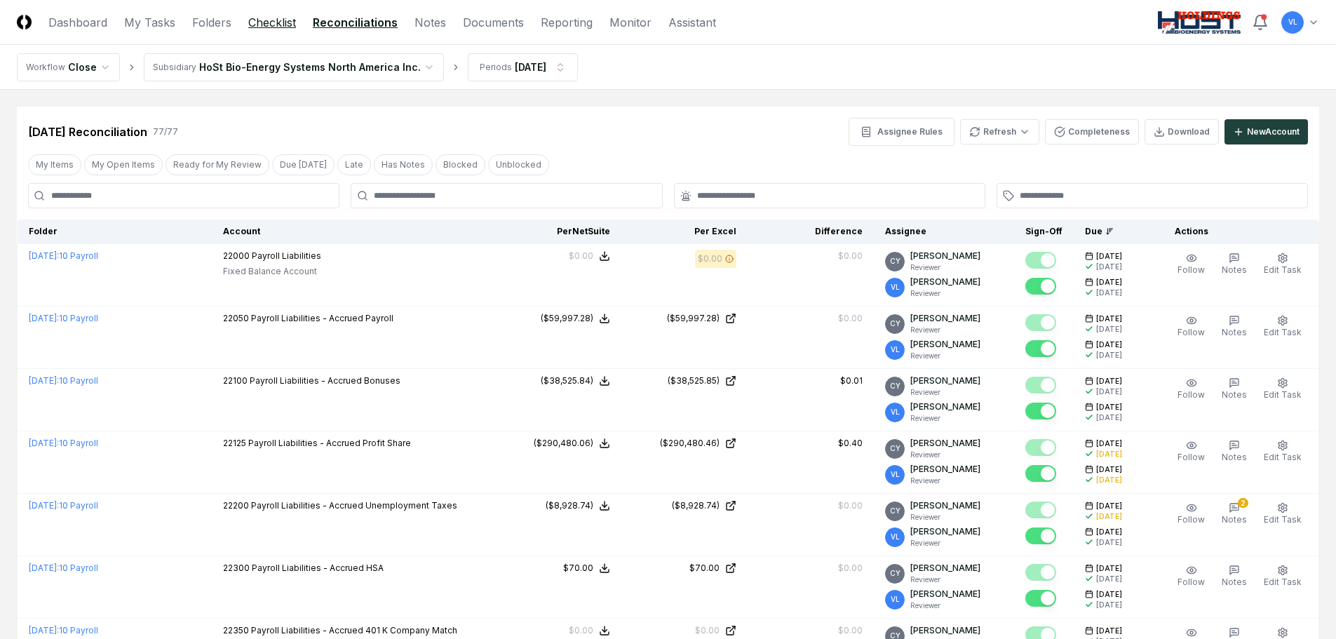
click at [266, 22] on link "Checklist" at bounding box center [272, 22] width 48 height 17
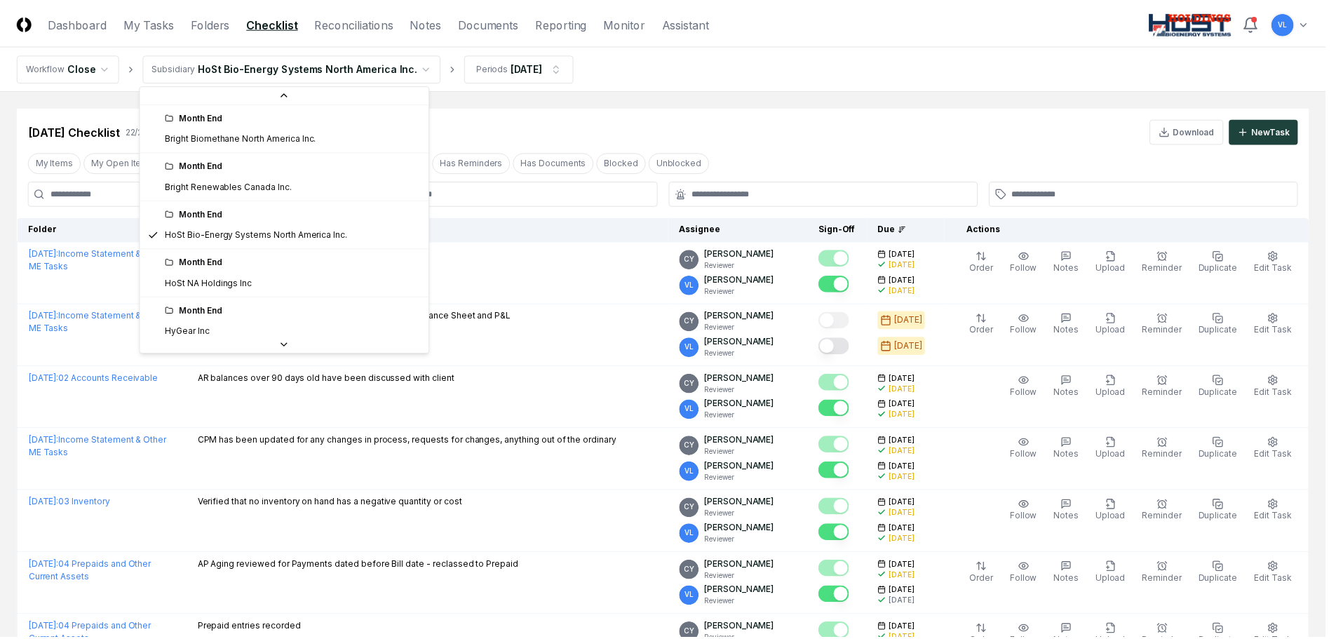
scroll to position [150, 0]
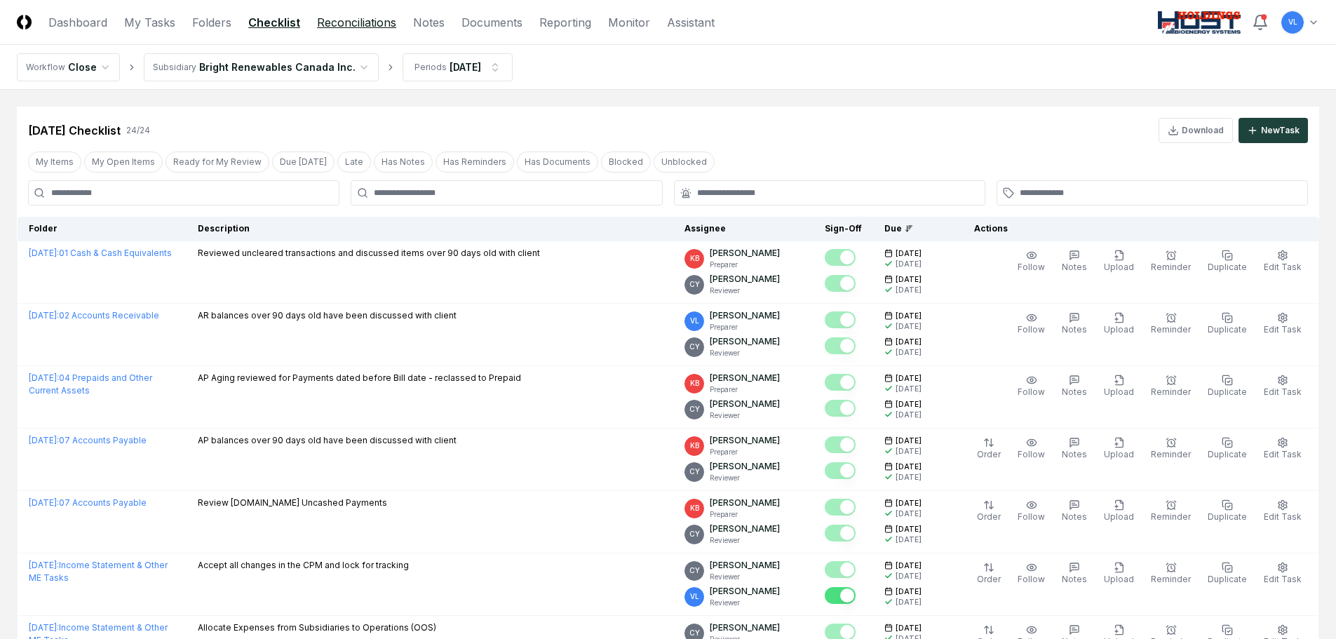
click at [351, 27] on link "Reconciliations" at bounding box center [356, 22] width 79 height 17
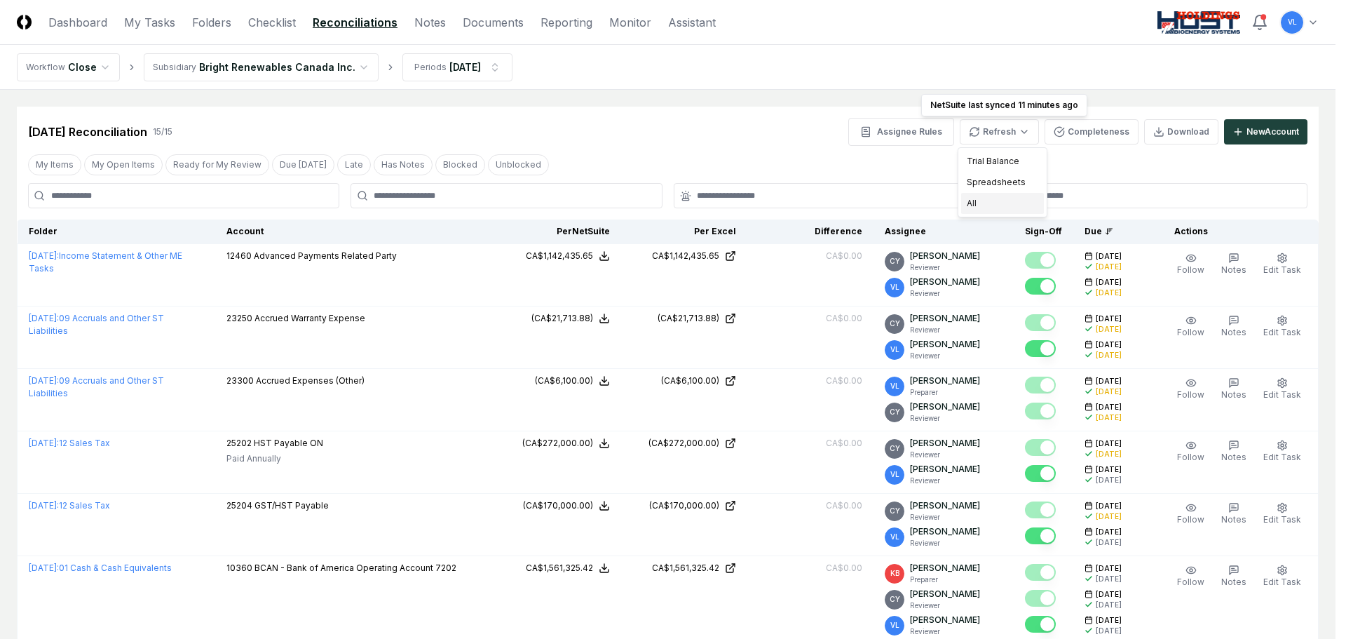
click at [989, 208] on div "All" at bounding box center [1002, 203] width 83 height 21
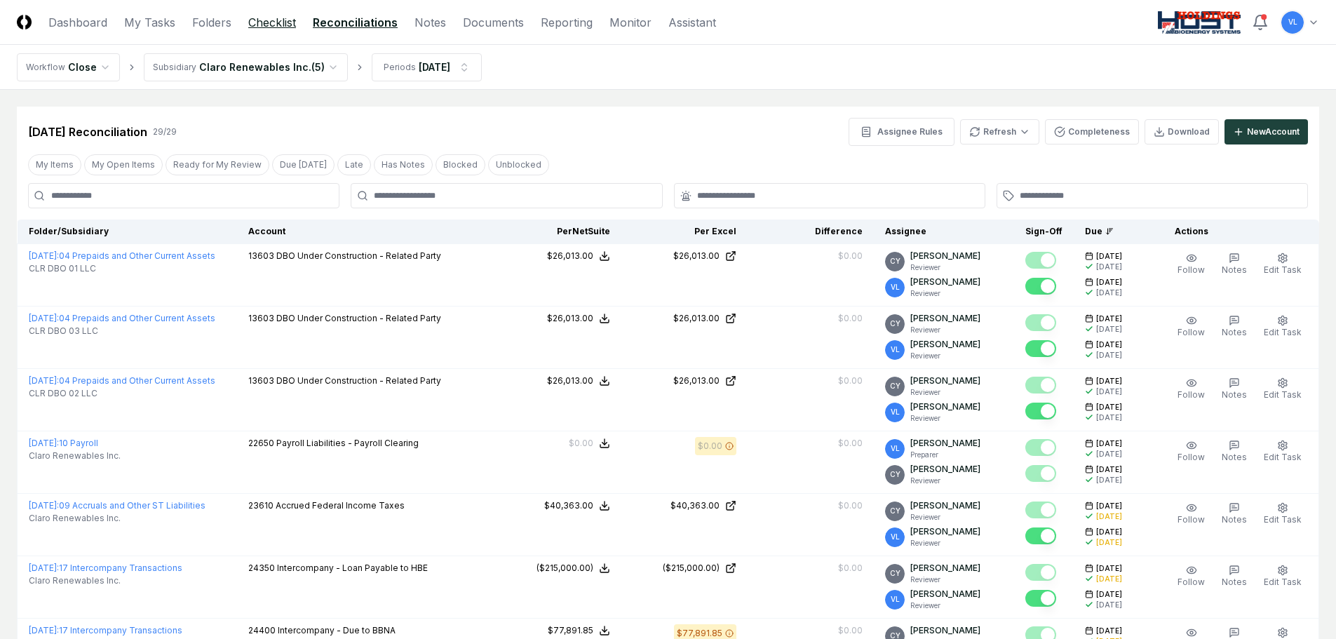
click at [260, 25] on link "Checklist" at bounding box center [272, 22] width 48 height 17
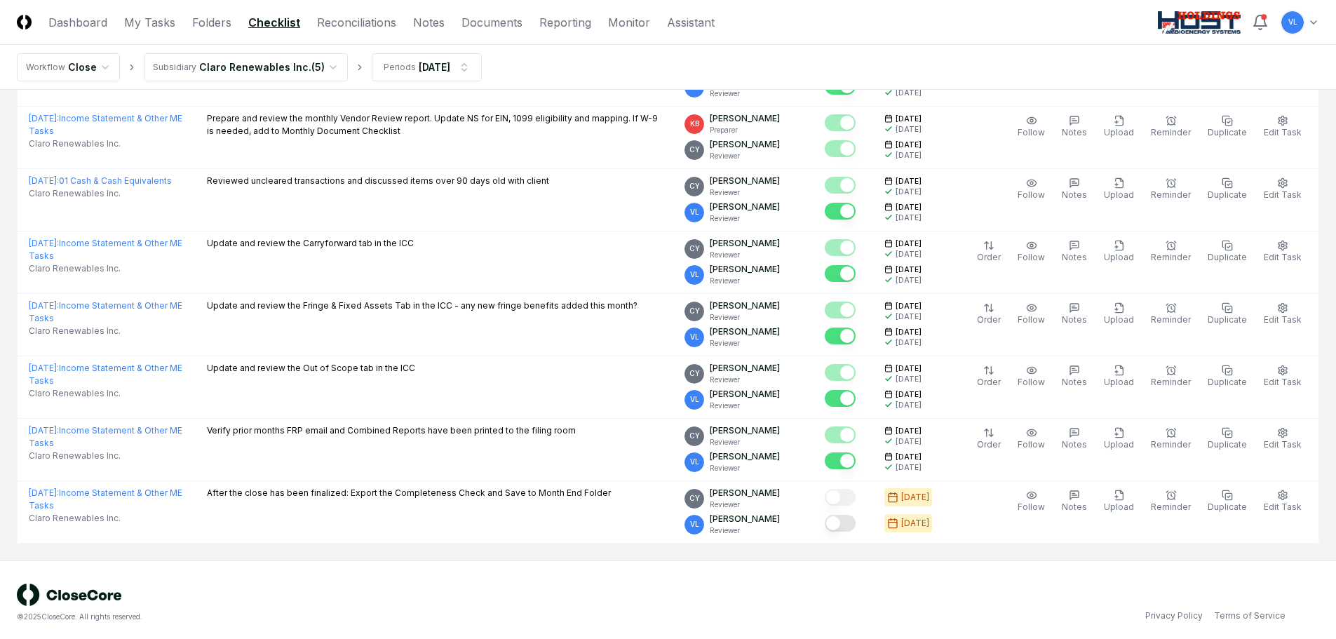
scroll to position [515, 0]
